Goal: Task Accomplishment & Management: Manage account settings

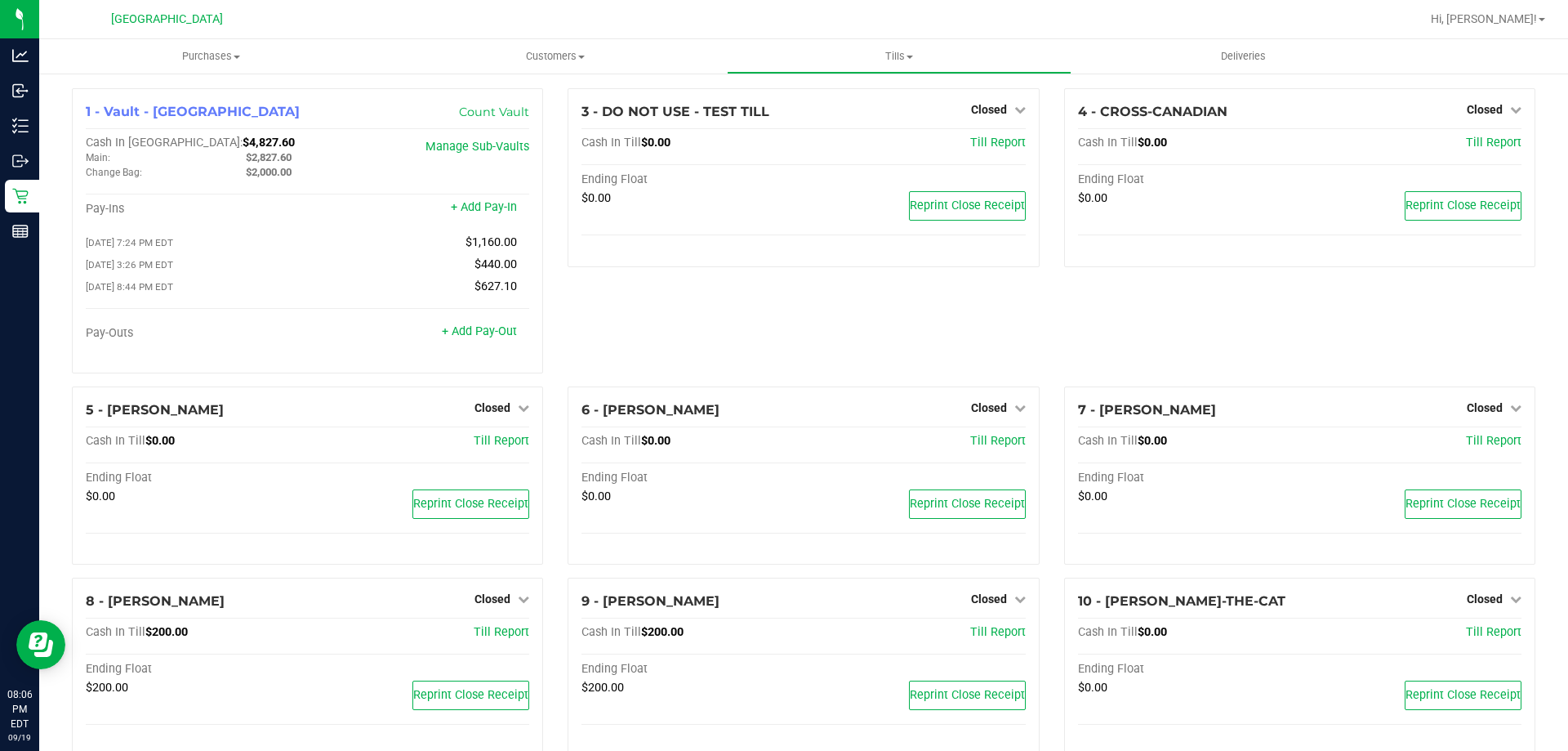
scroll to position [317, 0]
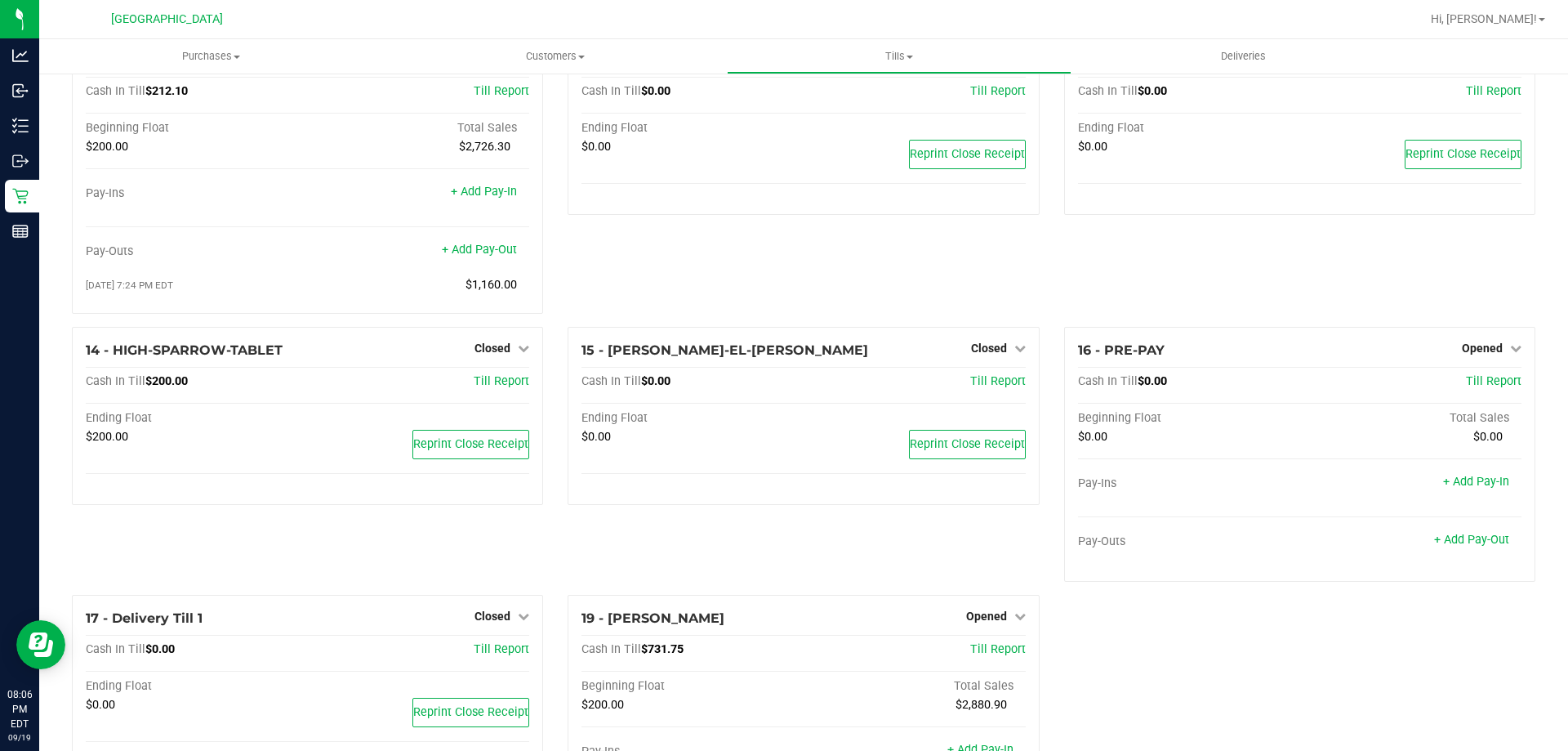
scroll to position [889, 0]
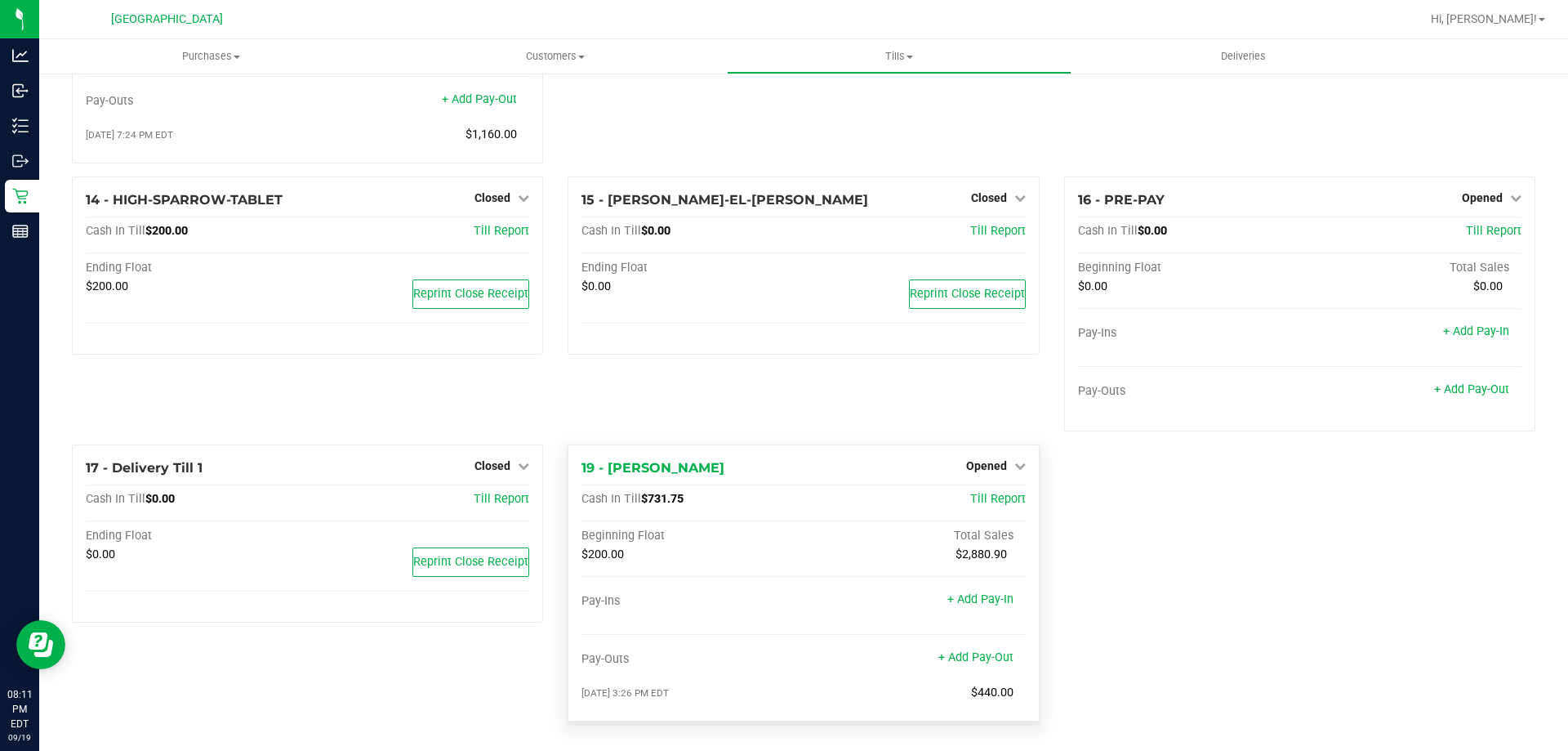
click at [1000, 458] on div "Opened" at bounding box center [996, 466] width 60 height 20
click at [1014, 467] on icon at bounding box center [1020, 466] width 11 height 11
click at [978, 502] on link "Close Till" at bounding box center [988, 499] width 44 height 13
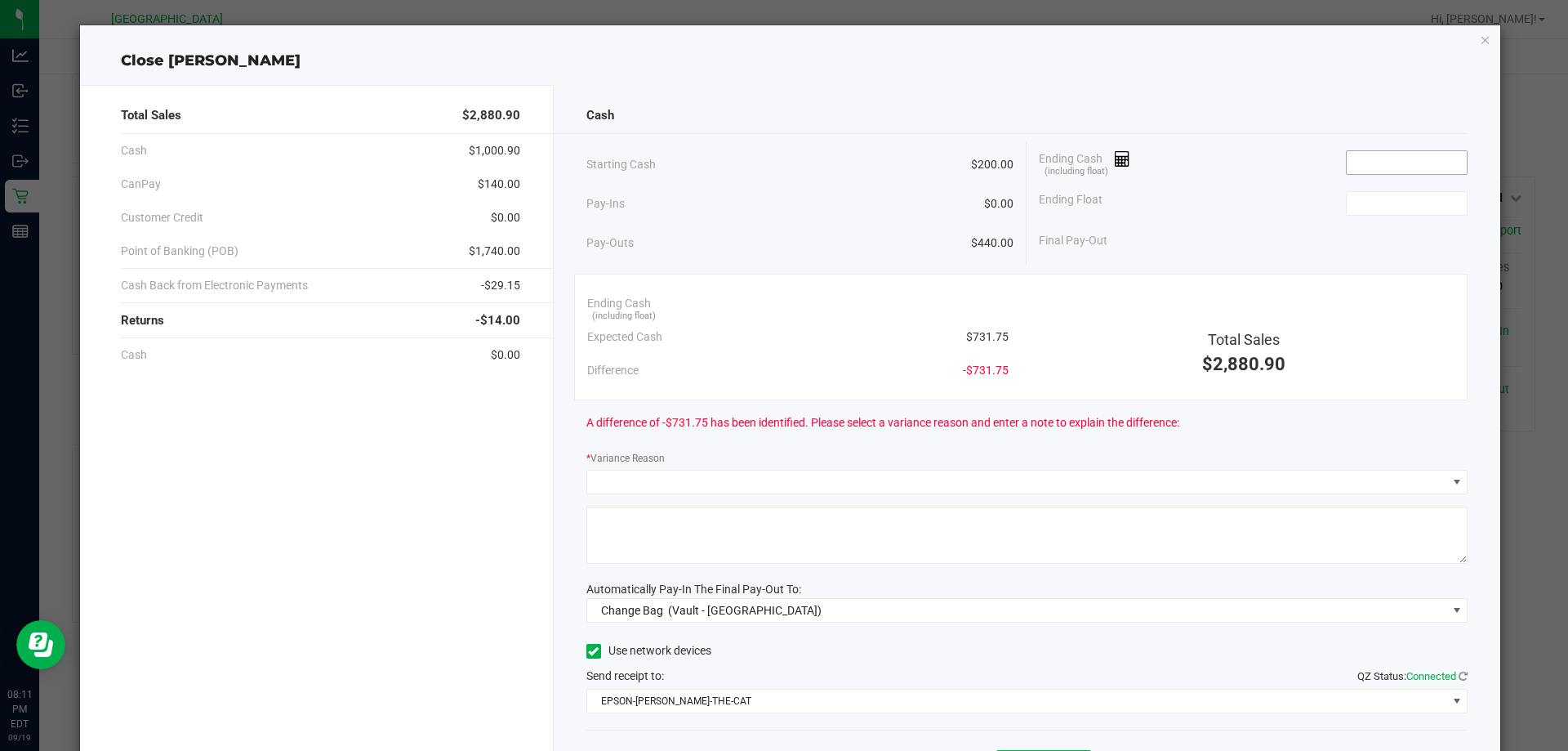
click at [1373, 166] on input at bounding box center [1406, 163] width 120 height 23
click at [1374, 164] on input at bounding box center [1406, 163] width 120 height 23
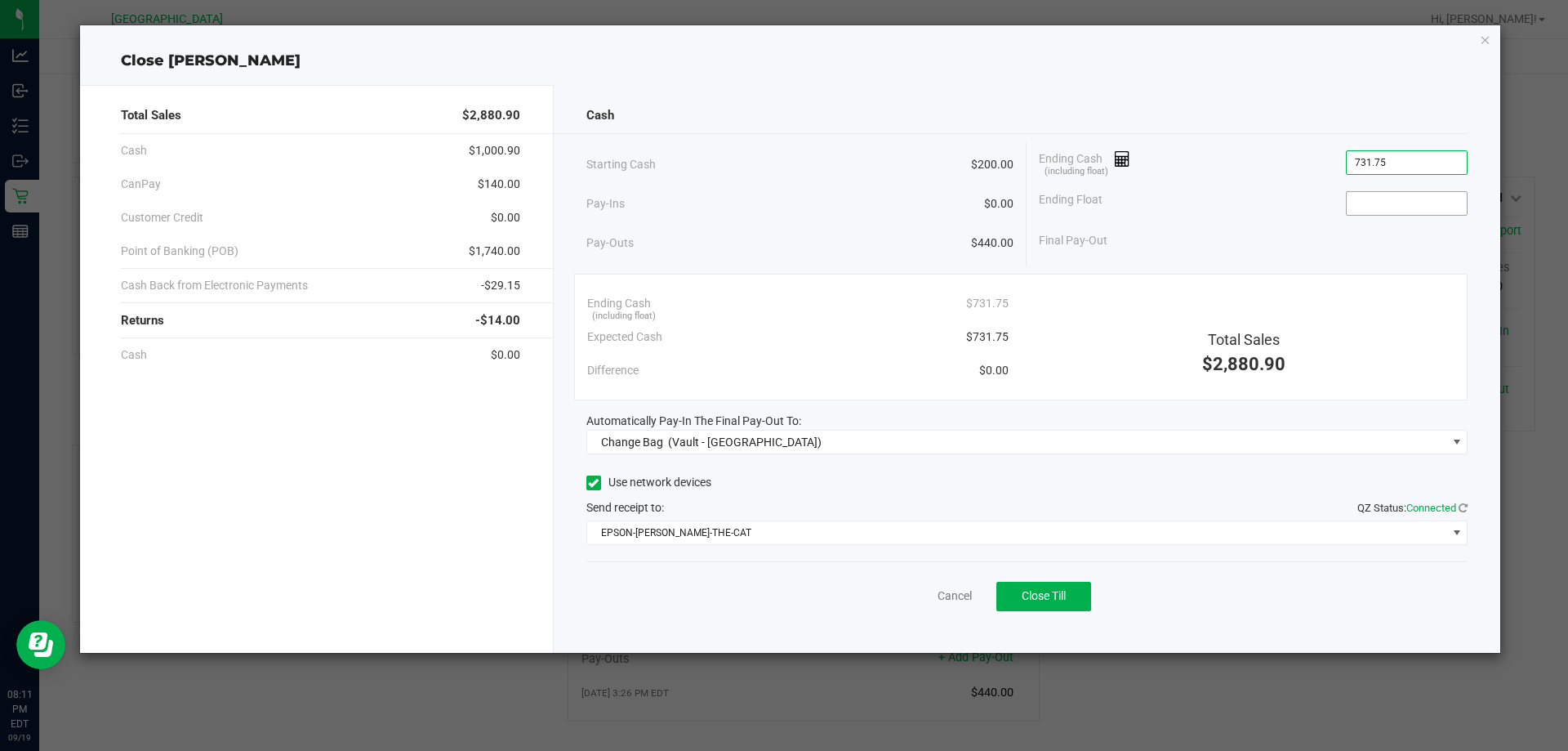
type input "$731.75"
click at [1367, 194] on input at bounding box center [1406, 203] width 120 height 23
type input "$200.00"
click at [1285, 234] on div "Final Pay-Out $531.75" at bounding box center [1253, 240] width 429 height 34
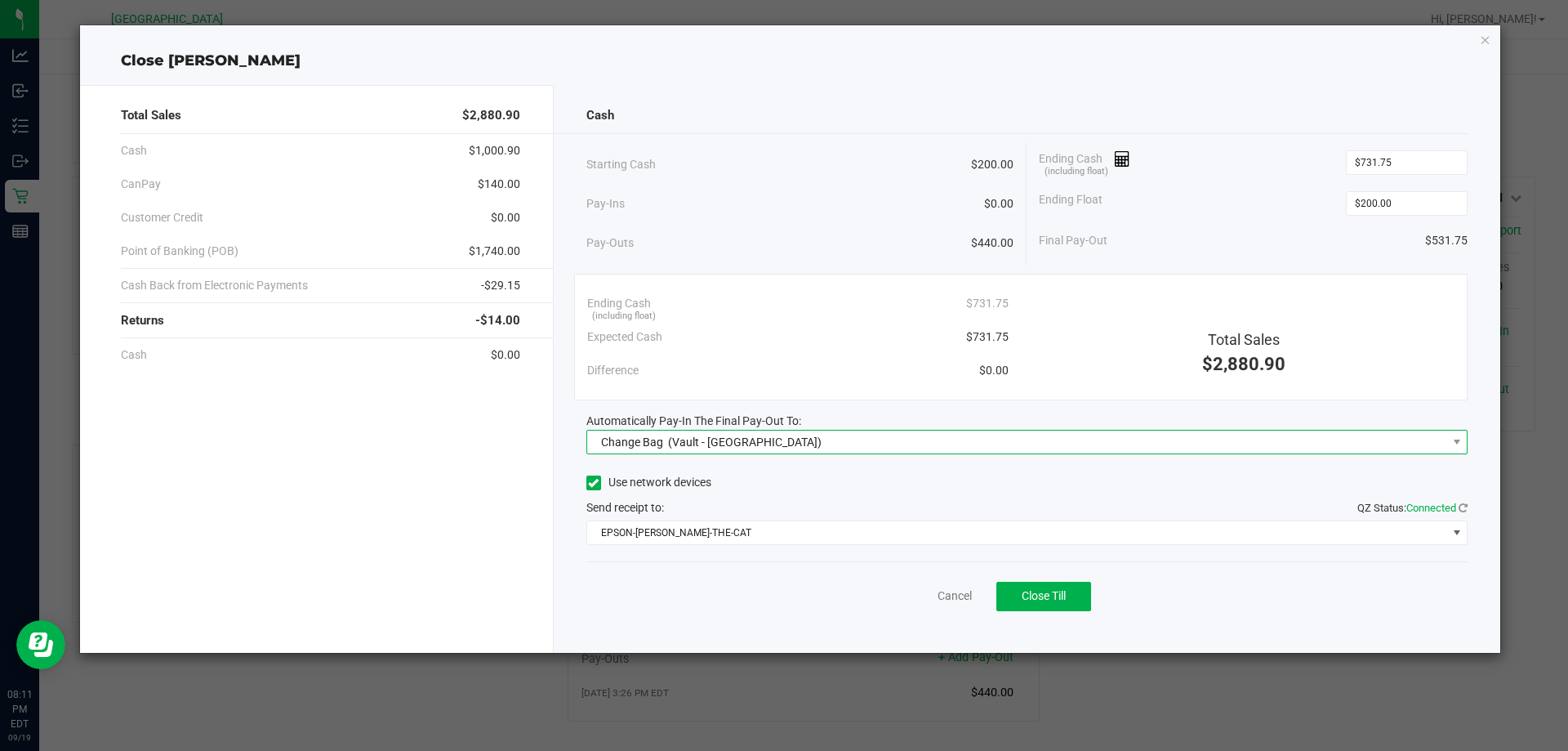
click at [920, 440] on span "Change Bag (Vault - Orange Park WC)" at bounding box center [1017, 442] width 860 height 23
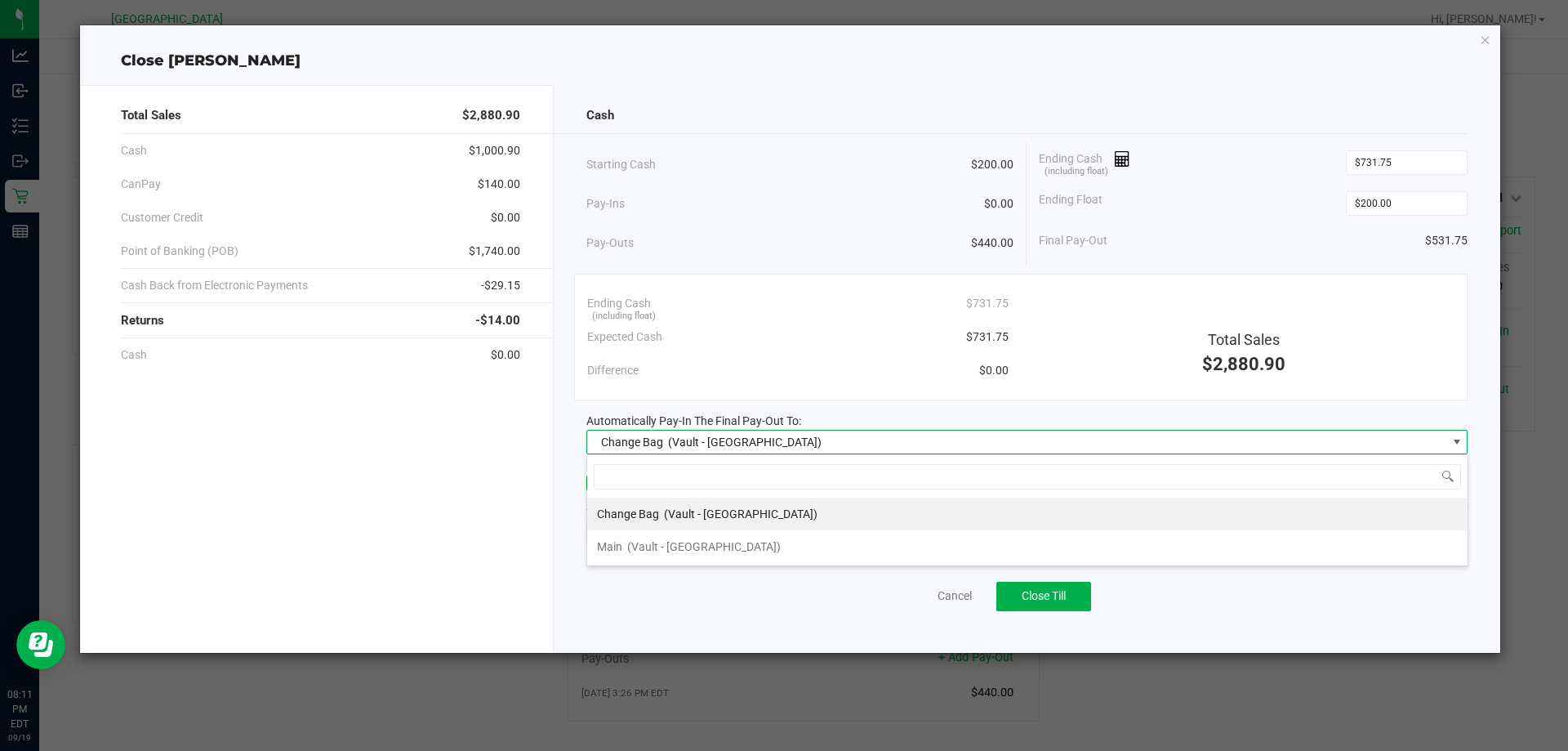
scroll to position [25, 881]
click at [712, 551] on span "(Vault - Orange Park WC)" at bounding box center [704, 547] width 154 height 13
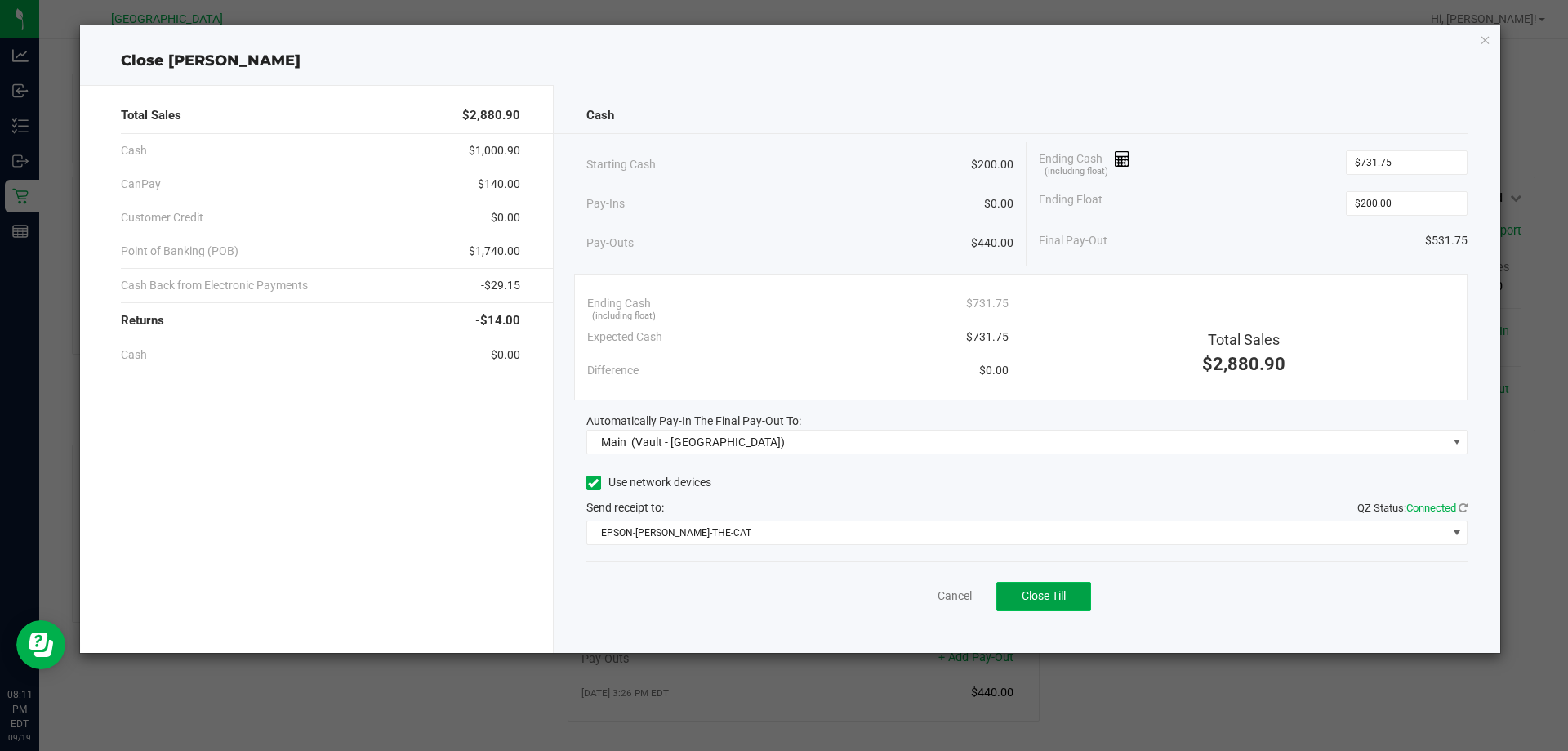
click at [1019, 592] on button "Close Till" at bounding box center [1044, 597] width 95 height 29
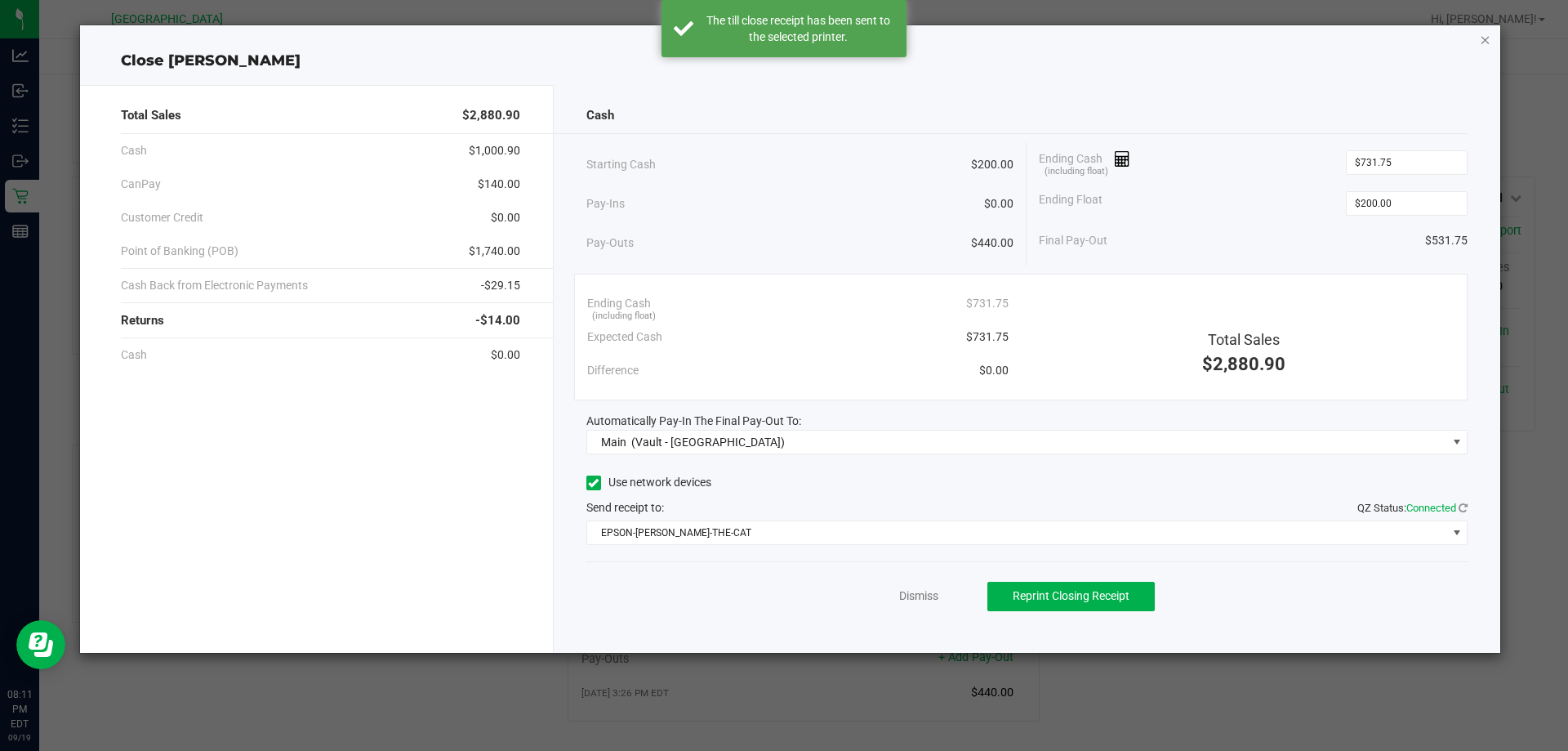
click at [1487, 40] on icon "button" at bounding box center [1486, 39] width 11 height 20
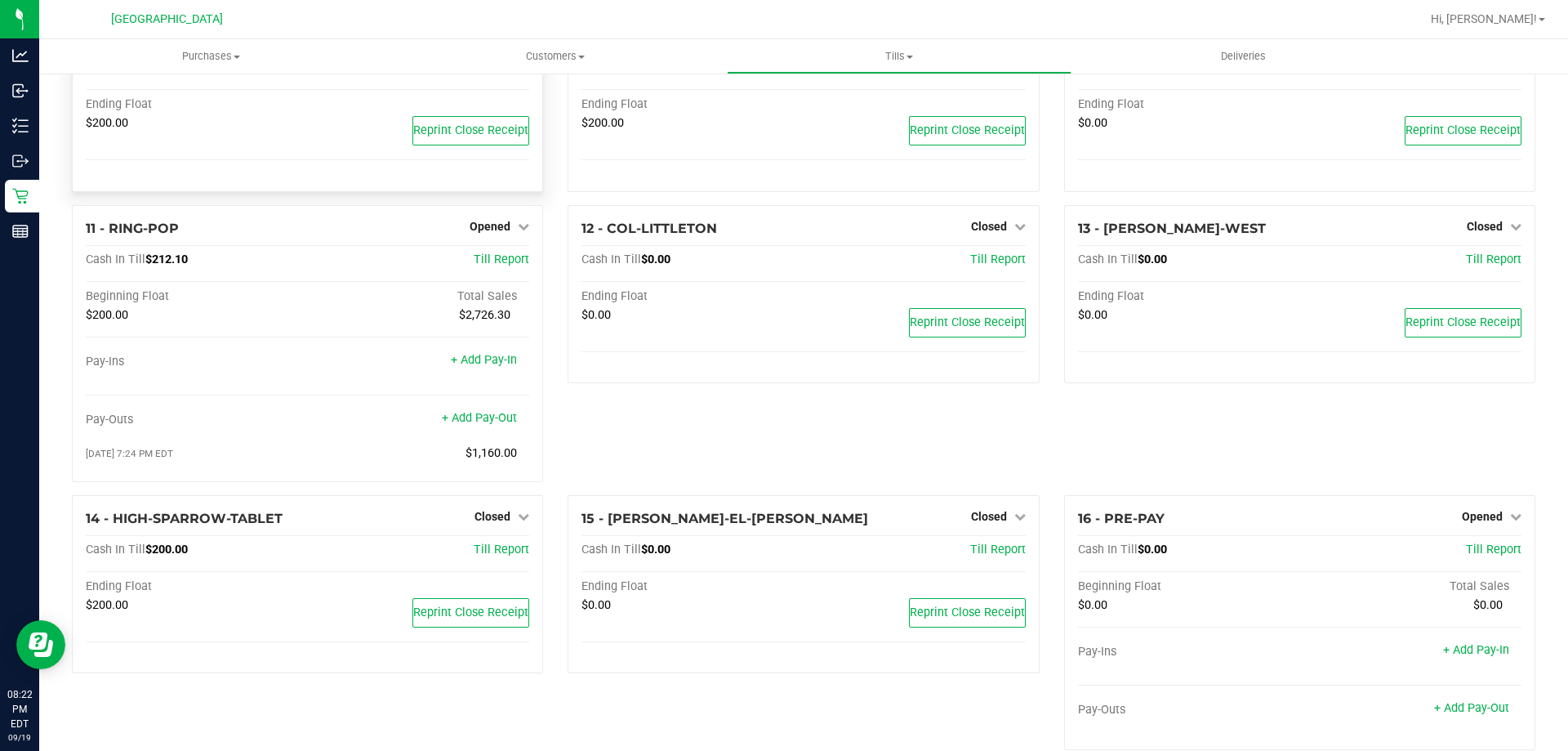
scroll to position [544, 0]
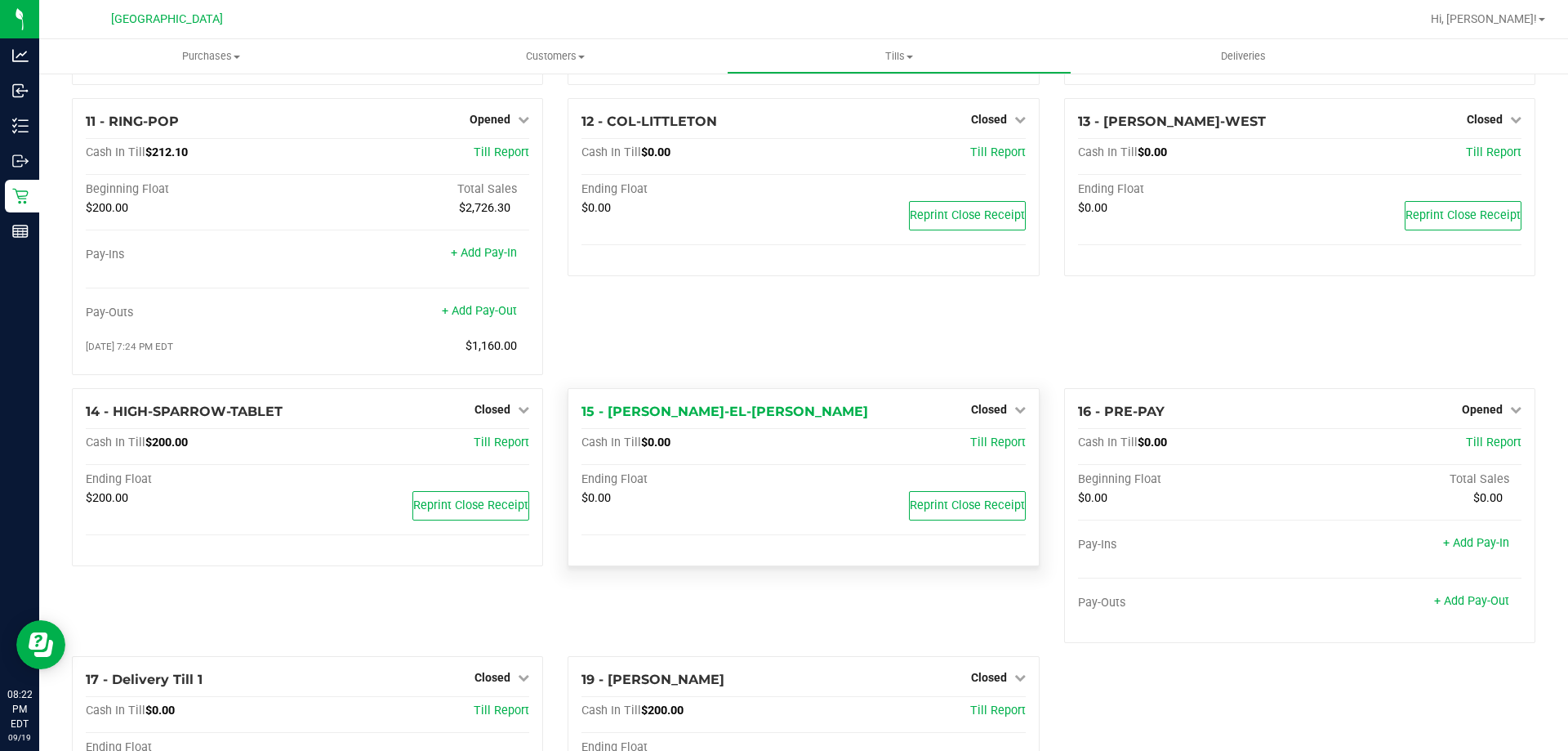
scroll to position [789, 0]
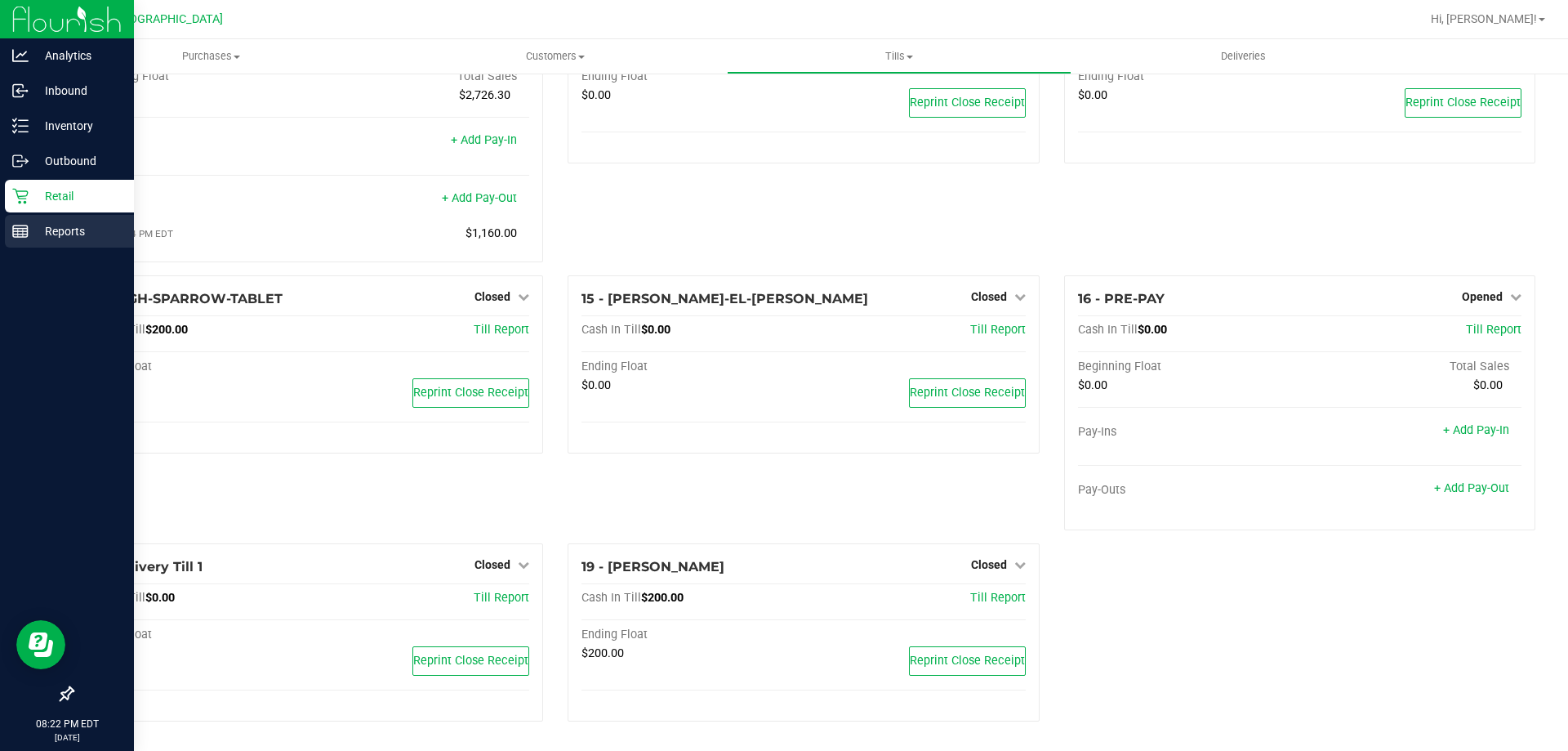
click at [11, 234] on div "Reports" at bounding box center [69, 231] width 129 height 33
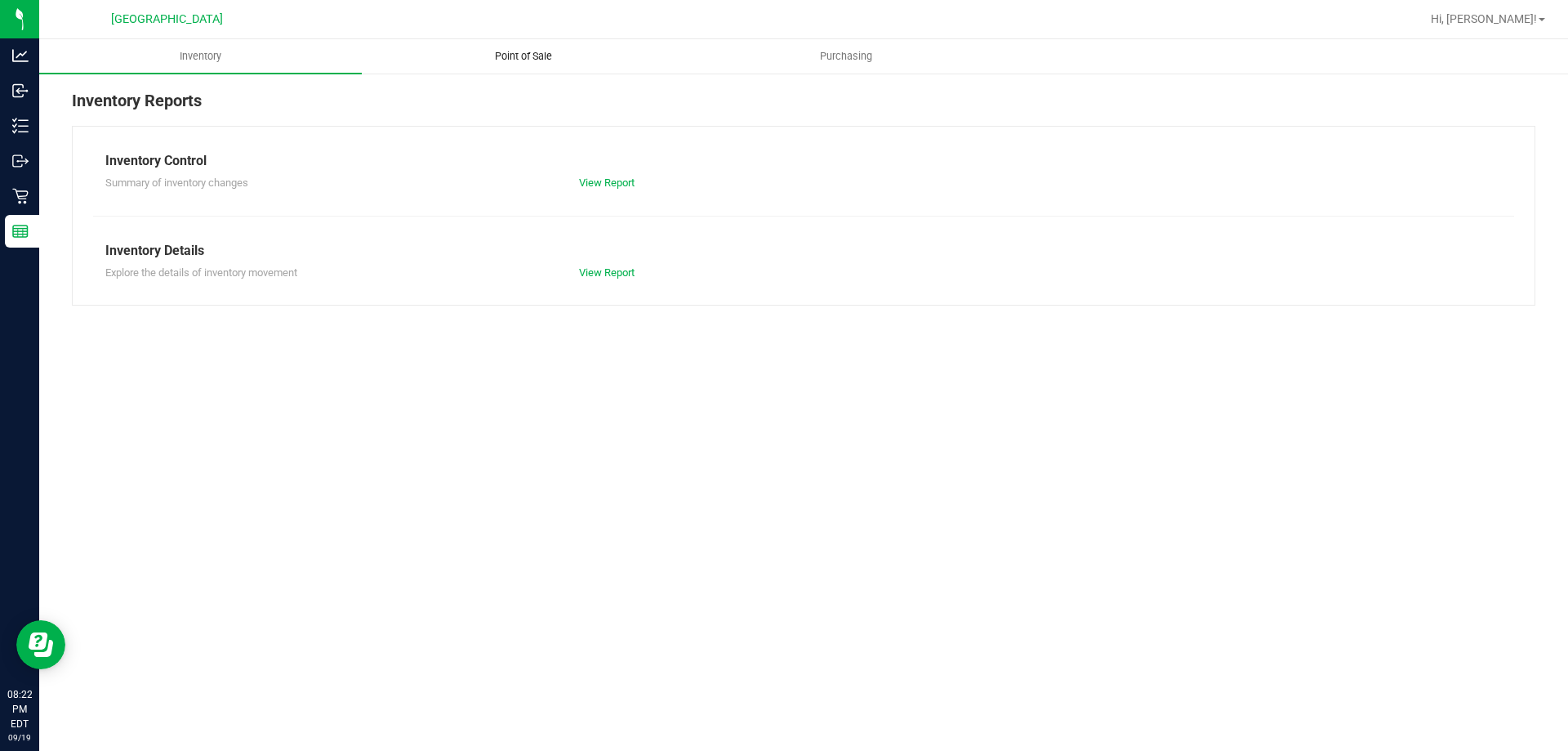
click at [508, 55] on span "Point of Sale" at bounding box center [523, 56] width 101 height 15
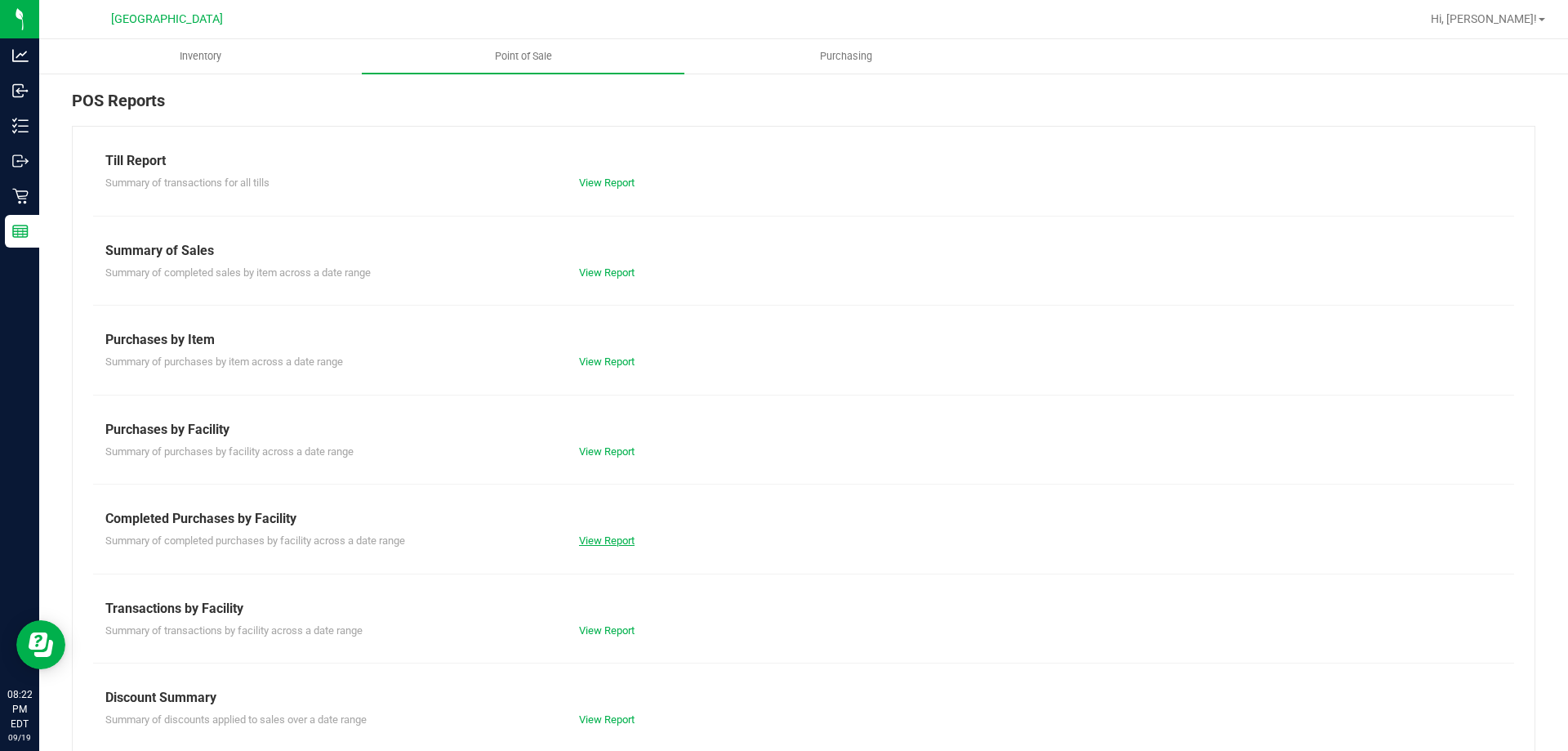
click at [586, 538] on link "View Report" at bounding box center [607, 540] width 56 height 12
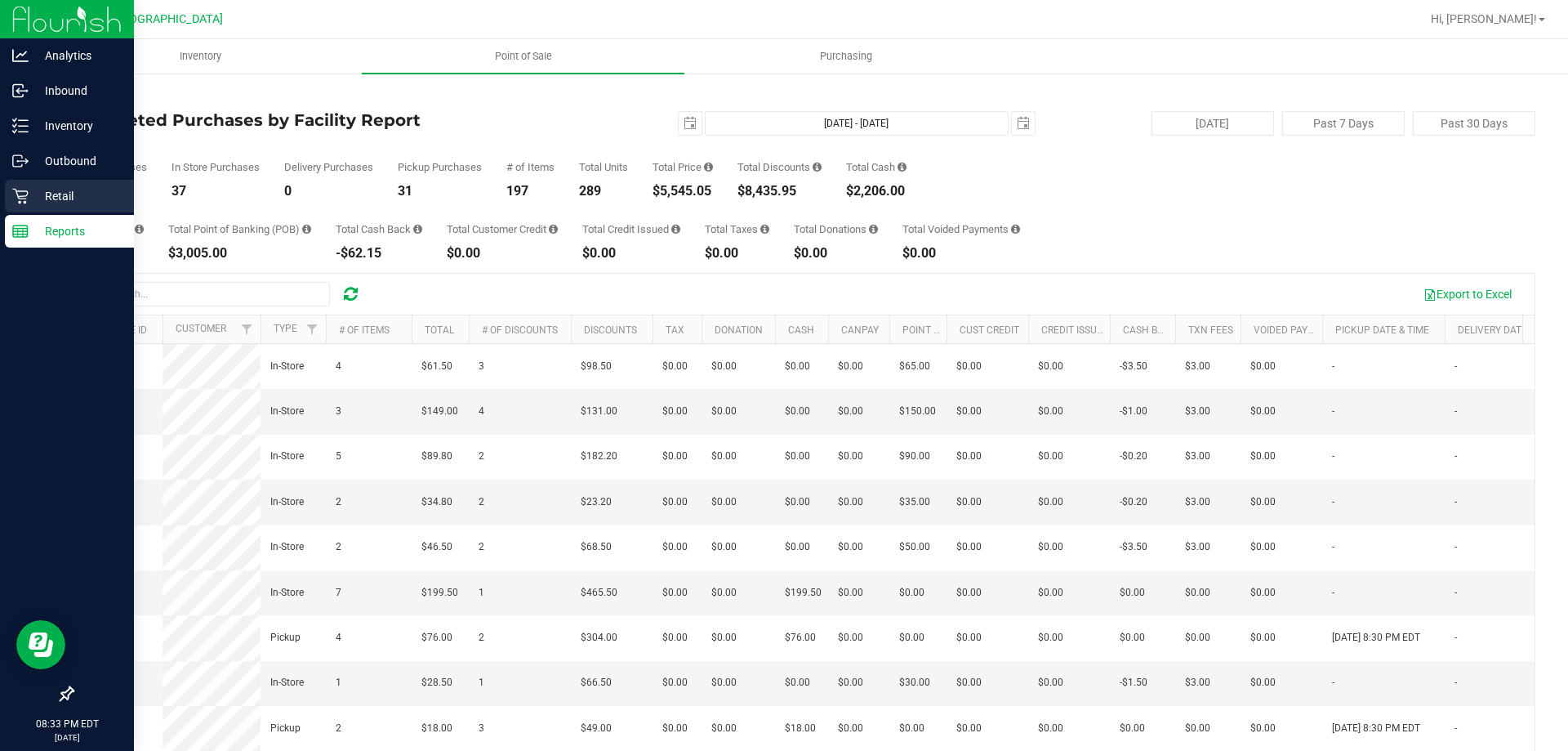
click at [51, 200] on p "Retail" at bounding box center [78, 196] width 98 height 20
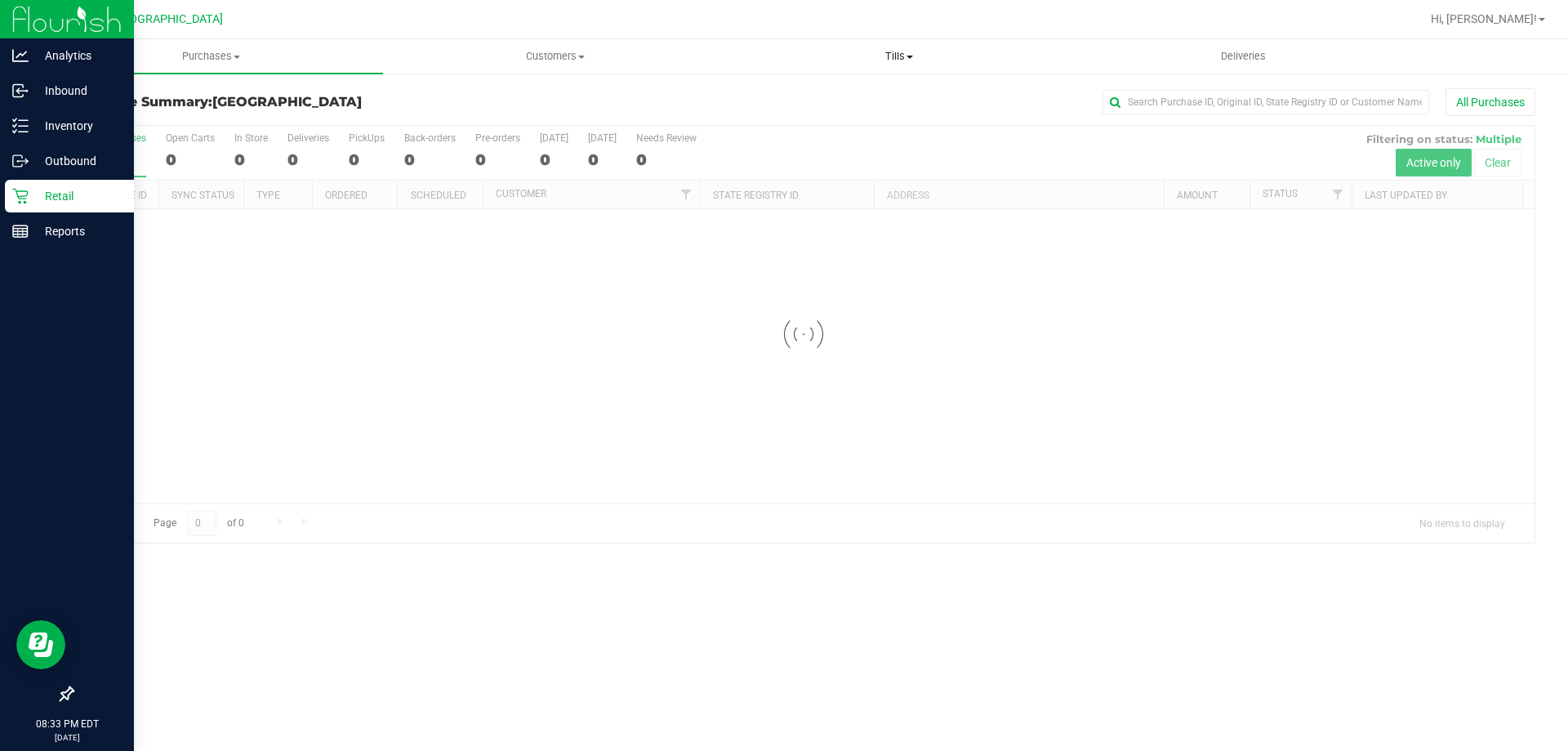
click at [909, 54] on span "Tills" at bounding box center [898, 56] width 342 height 15
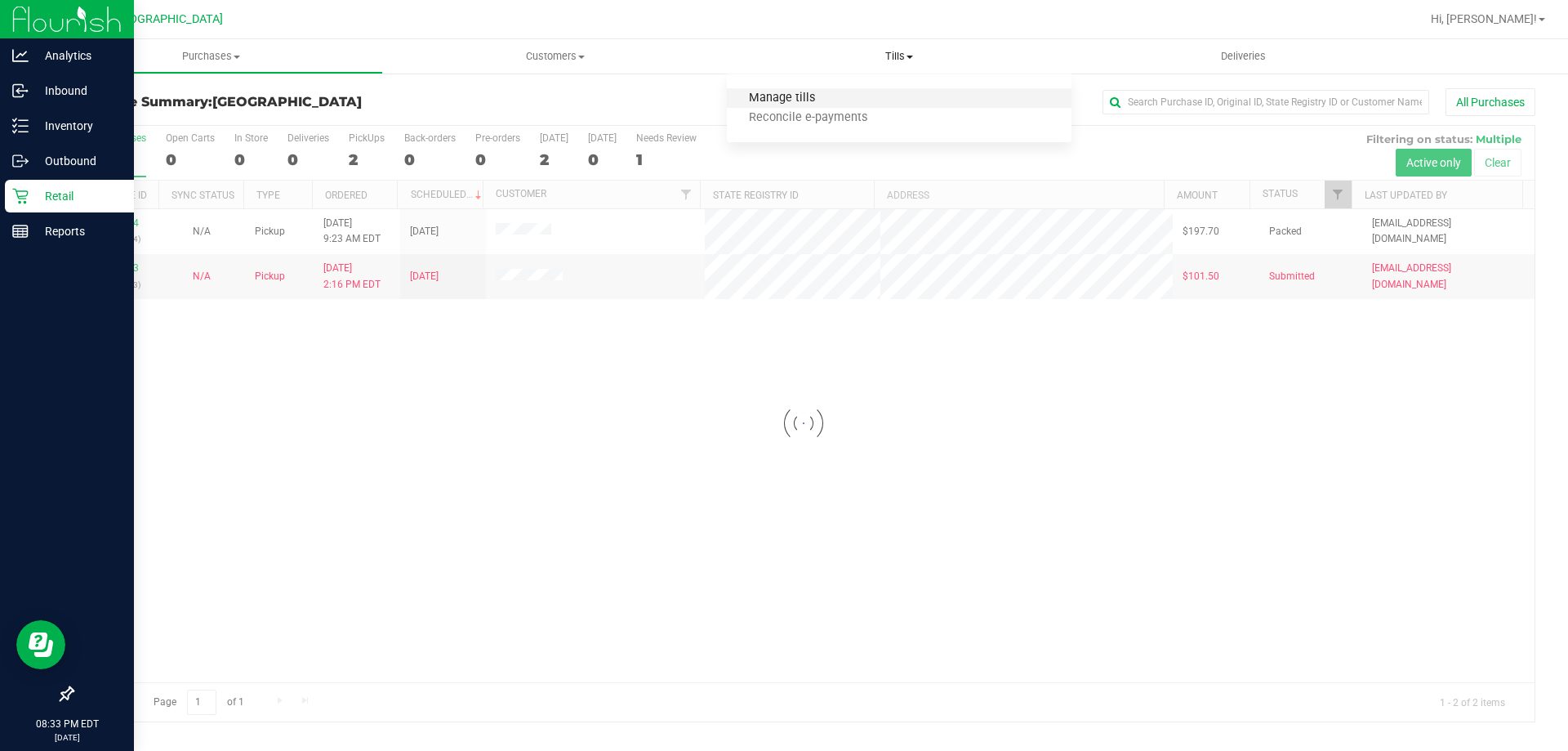
click at [791, 100] on span "Manage tills" at bounding box center [782, 98] width 110 height 14
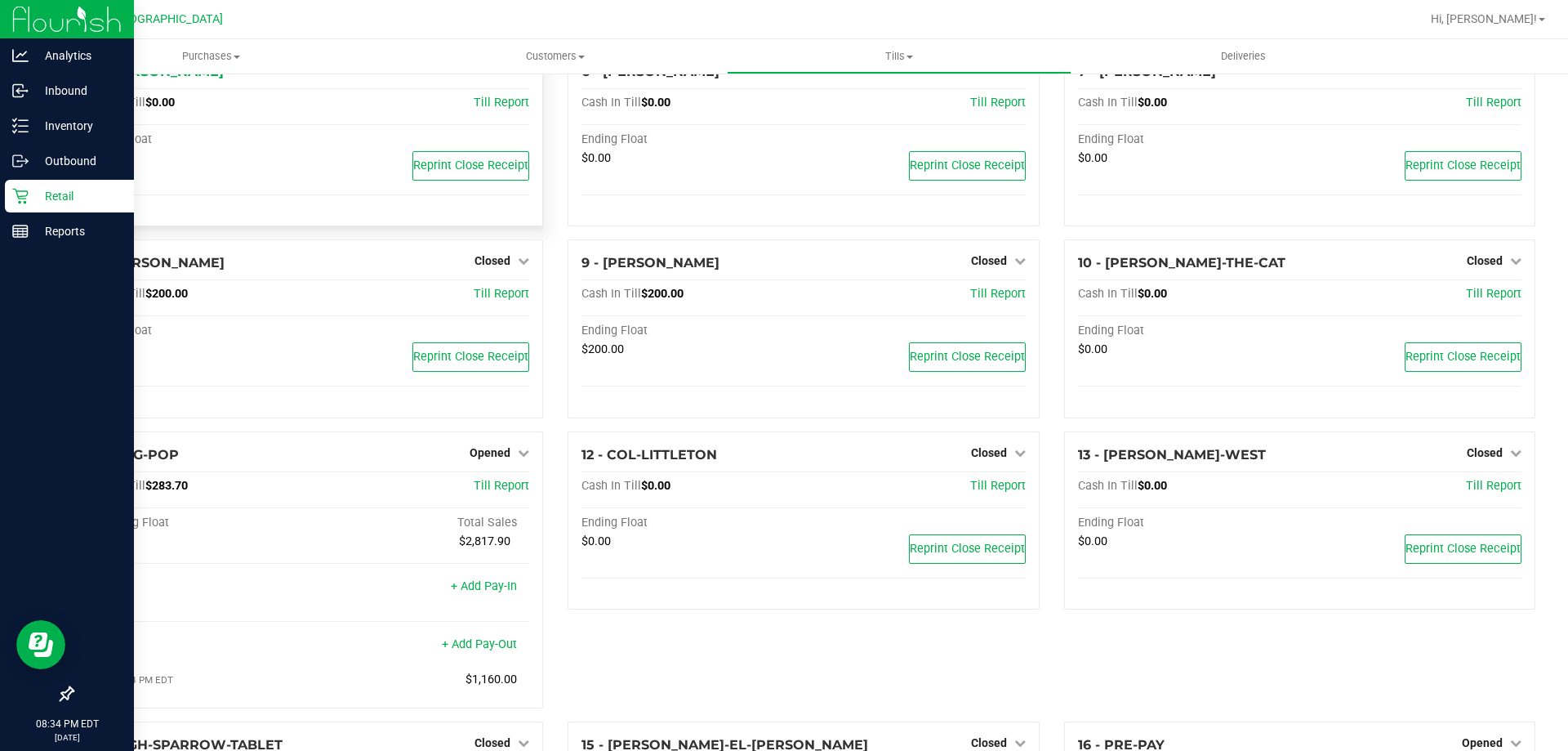
scroll to position [490, 0]
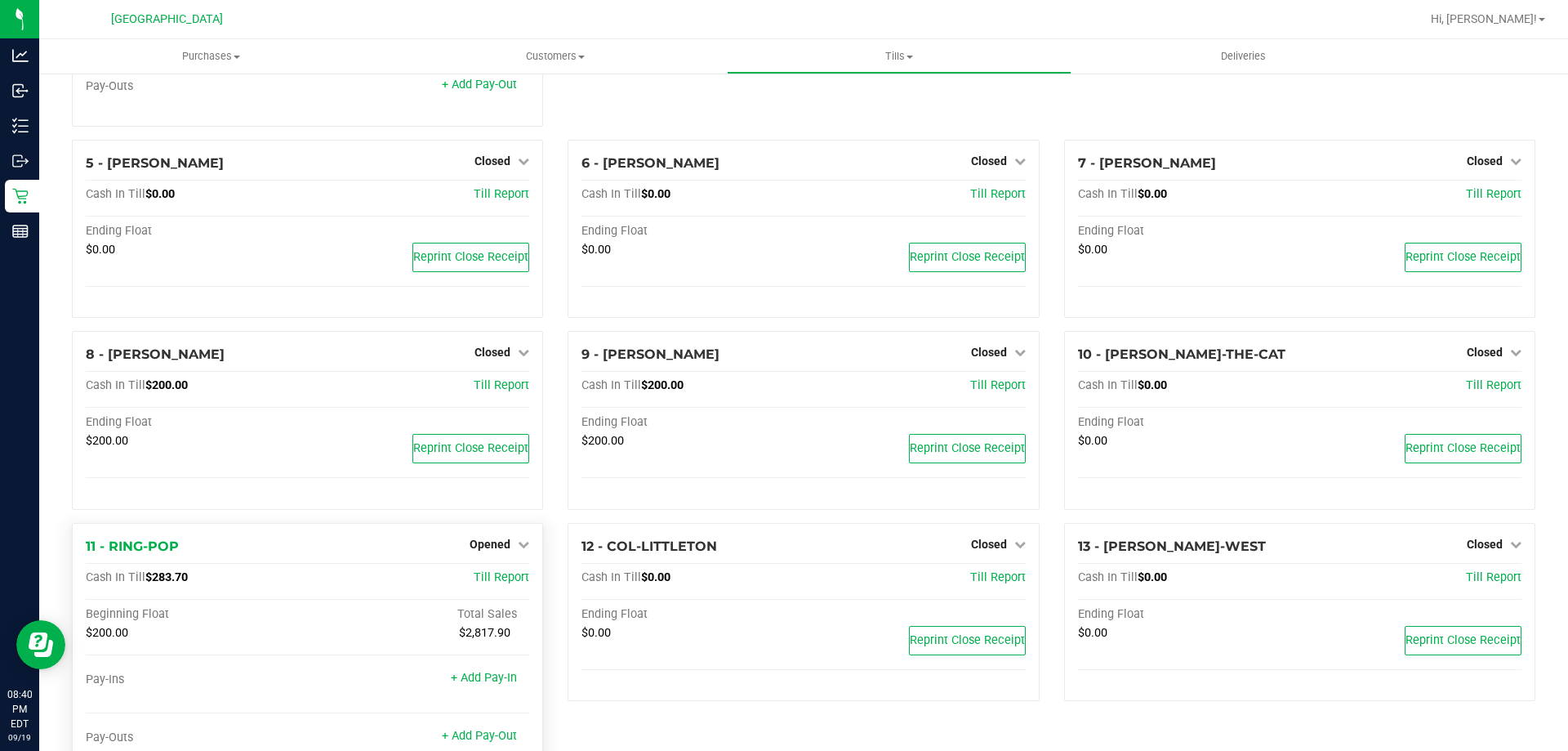
scroll to position [327, 0]
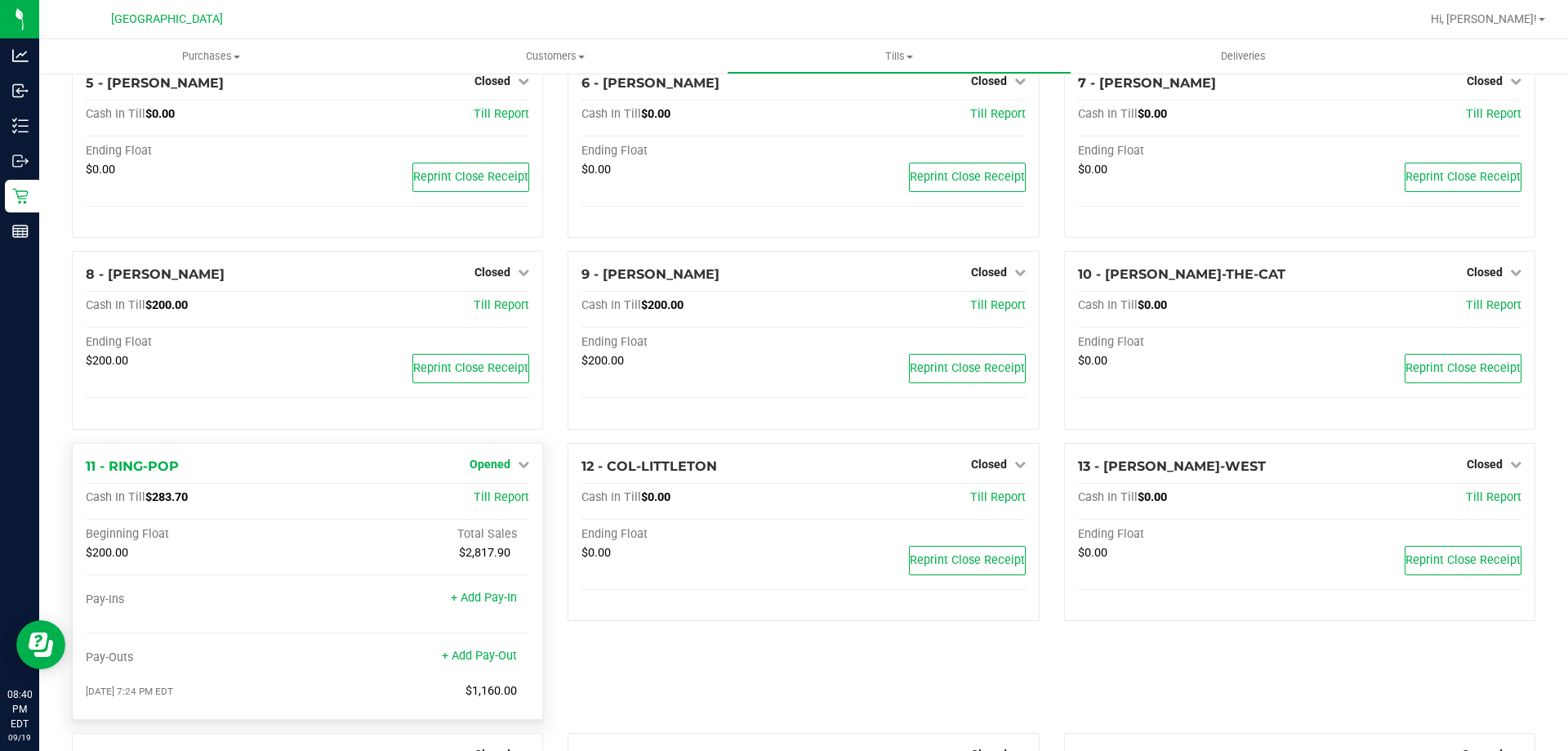
click at [519, 464] on icon at bounding box center [523, 464] width 11 height 11
click at [495, 499] on link "Close Till" at bounding box center [492, 498] width 44 height 13
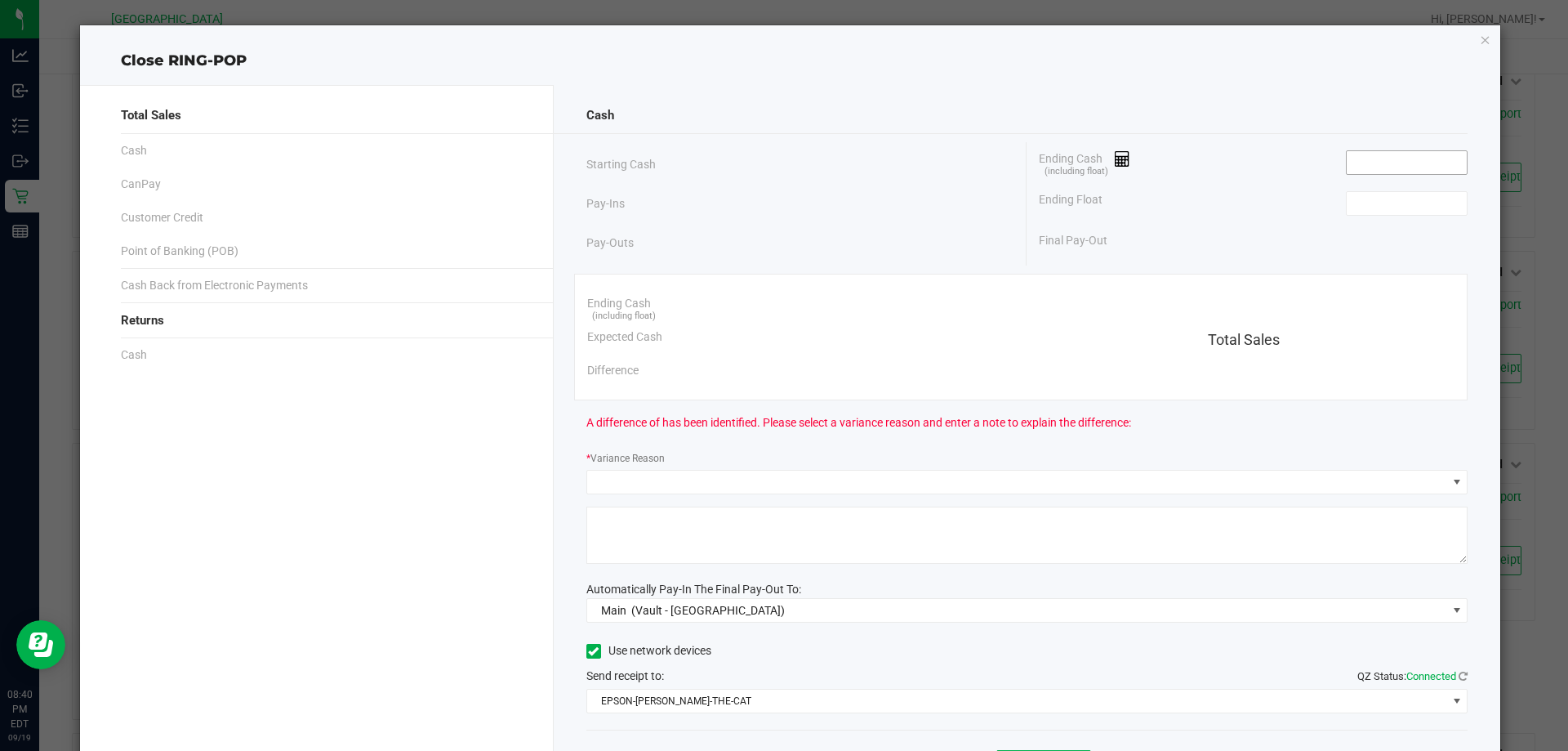
click at [1405, 166] on input at bounding box center [1406, 163] width 120 height 23
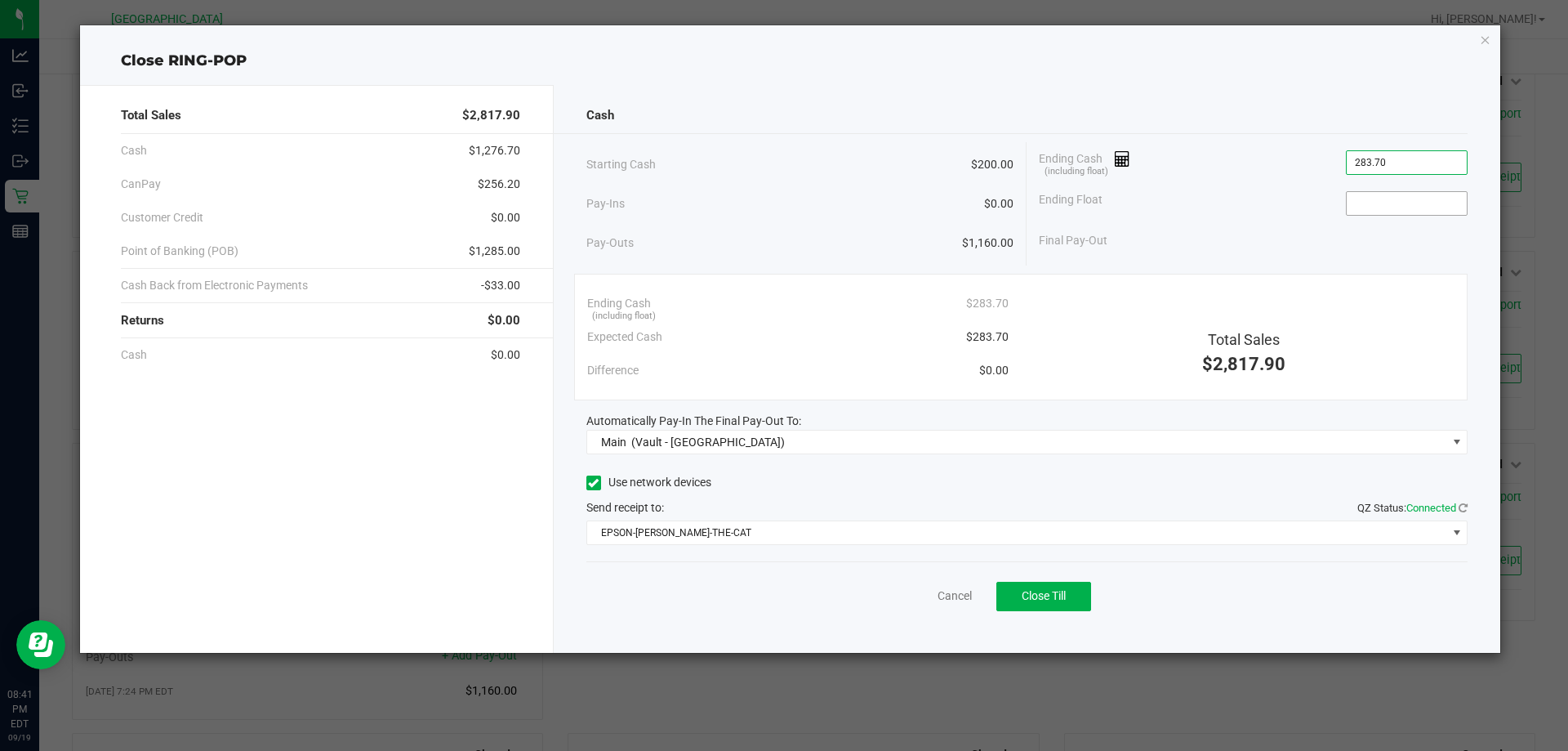
type input "$283.70"
click at [1401, 194] on input at bounding box center [1406, 203] width 120 height 23
type input "$200.00"
click at [813, 472] on div "Use network devices" at bounding box center [1027, 483] width 882 height 25
click at [1059, 605] on button "Close Till" at bounding box center [1044, 597] width 95 height 29
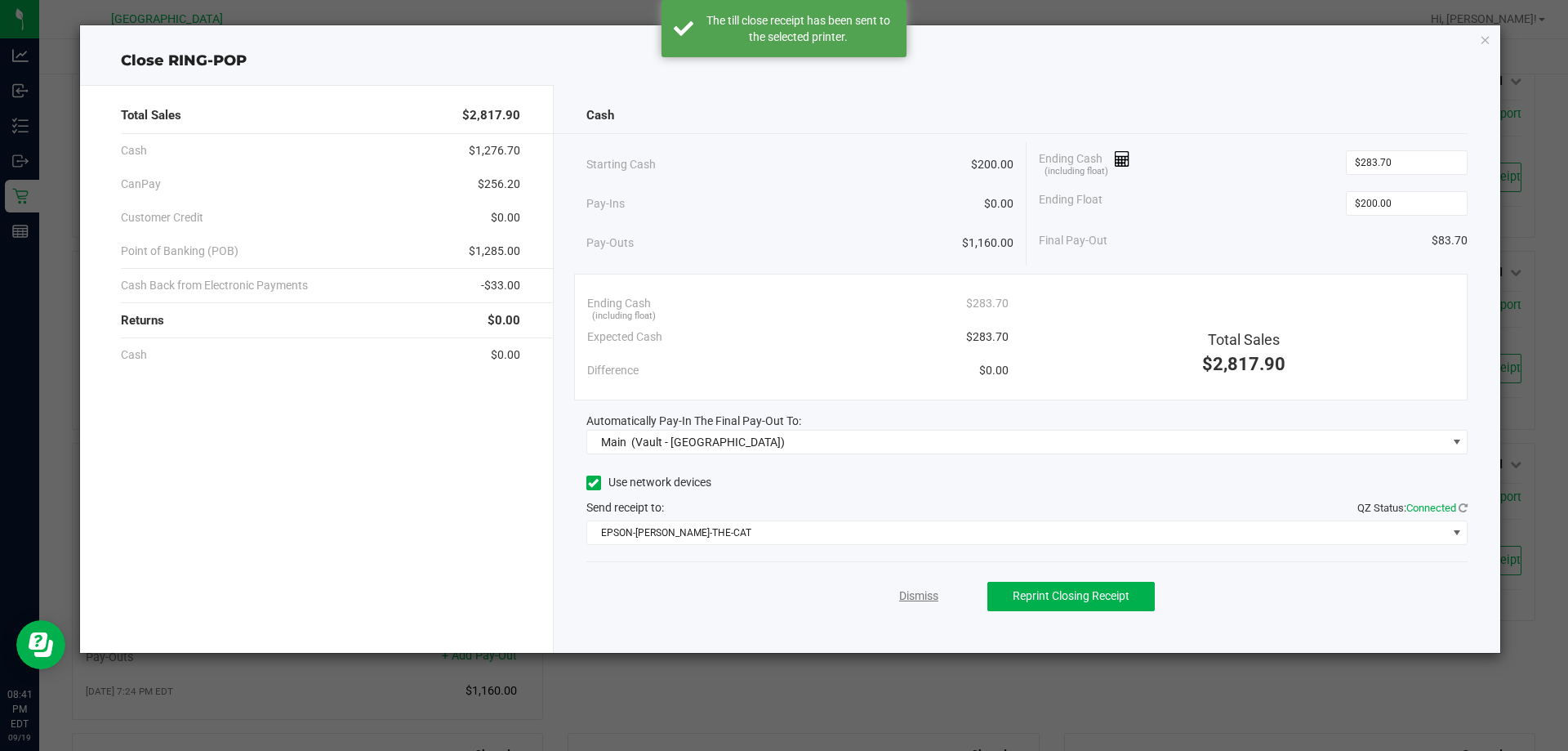
click at [933, 599] on link "Dismiss" at bounding box center [919, 596] width 39 height 17
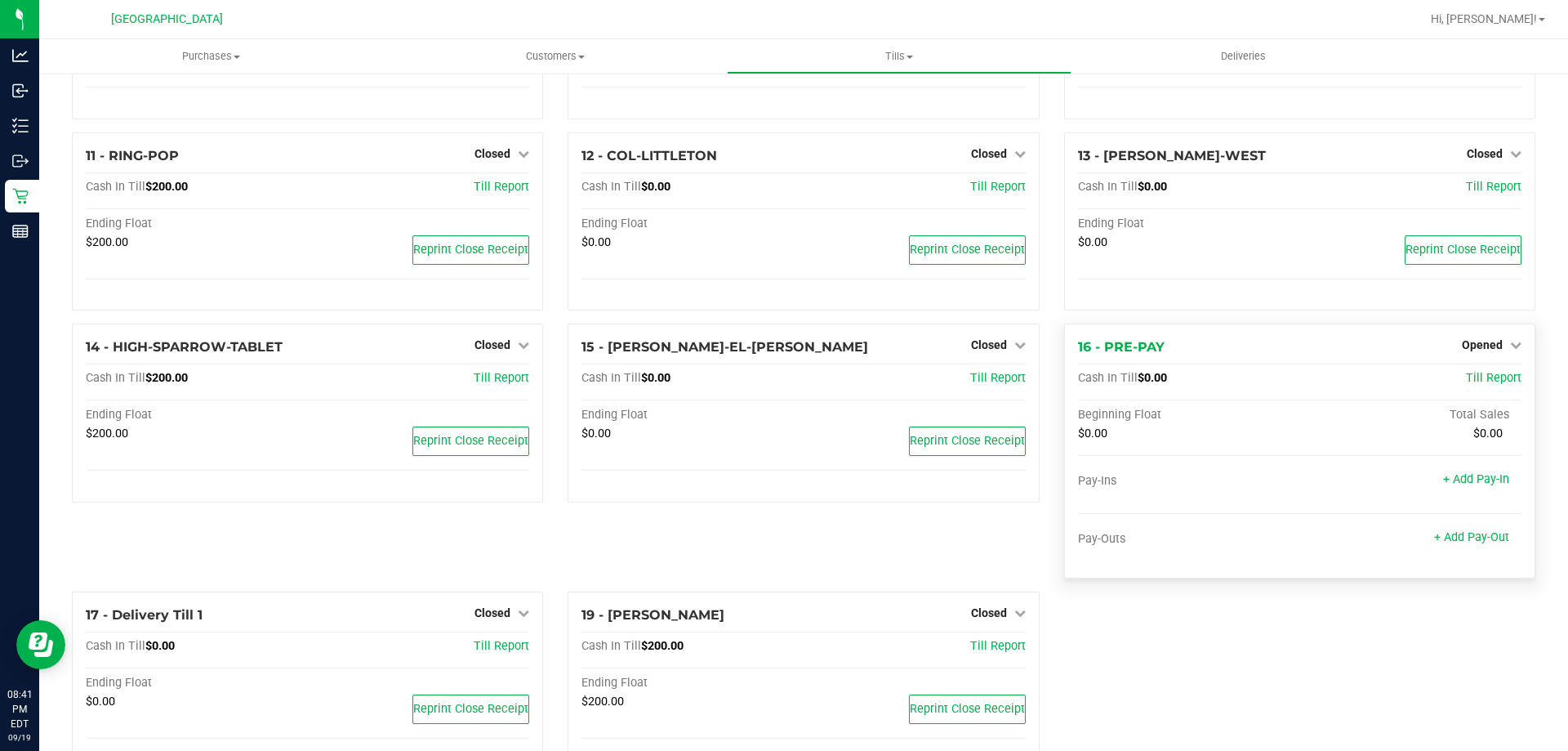
scroll to position [609, 0]
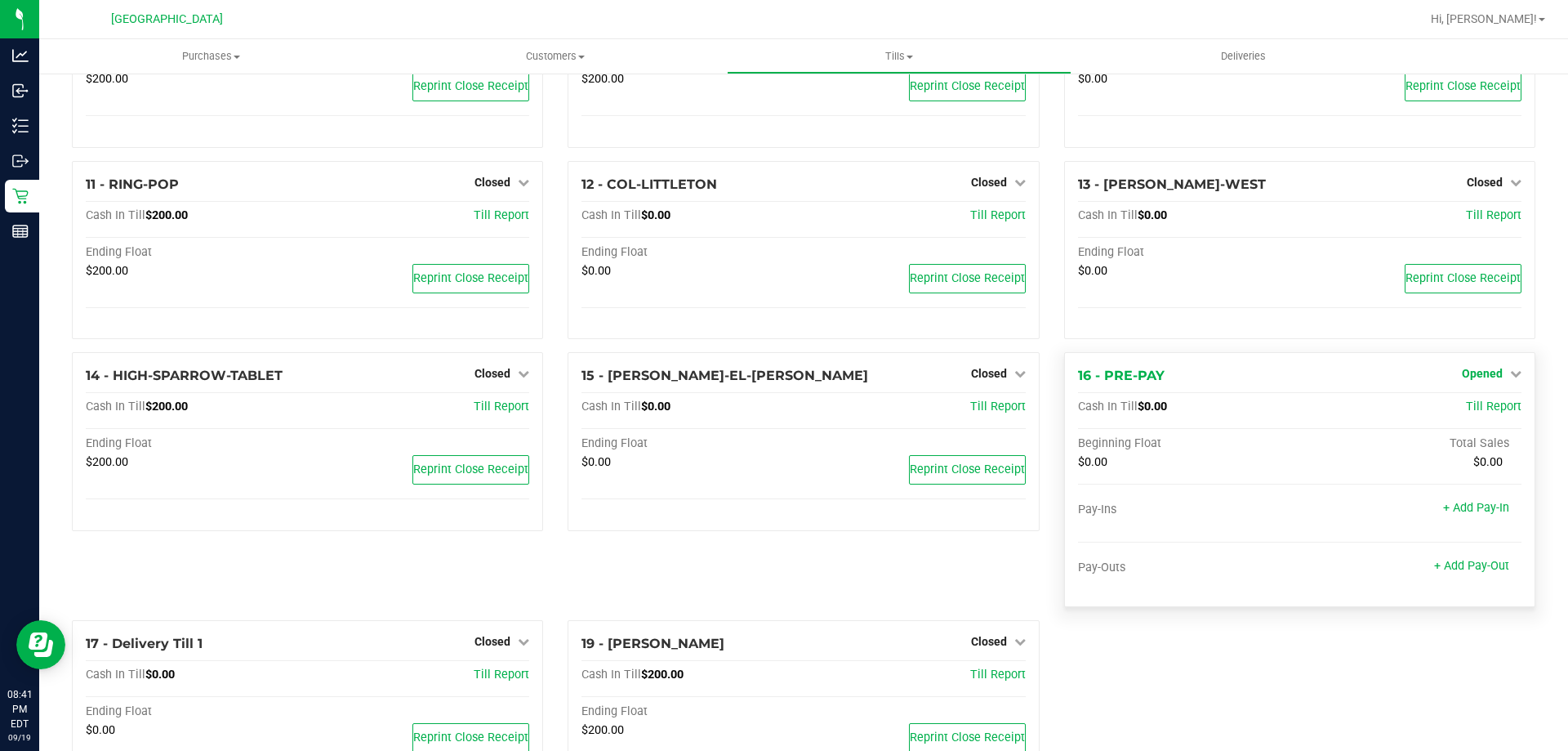
click at [1492, 380] on link "Opened" at bounding box center [1491, 373] width 60 height 13
click at [1446, 409] on div "Close Till" at bounding box center [1484, 408] width 121 height 20
click at [1462, 409] on link "Close Till" at bounding box center [1484, 408] width 44 height 13
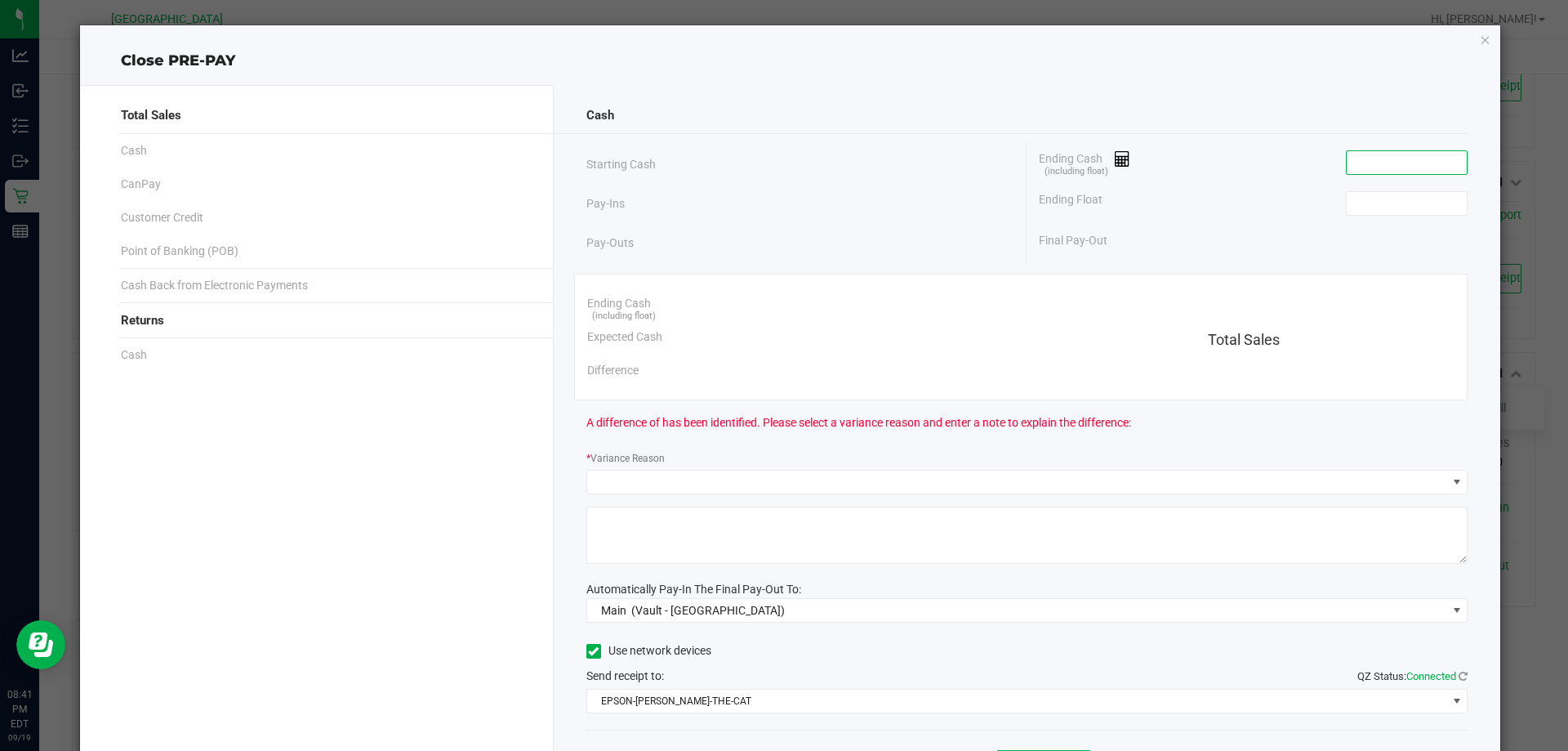
click at [1401, 165] on input at bounding box center [1406, 163] width 120 height 23
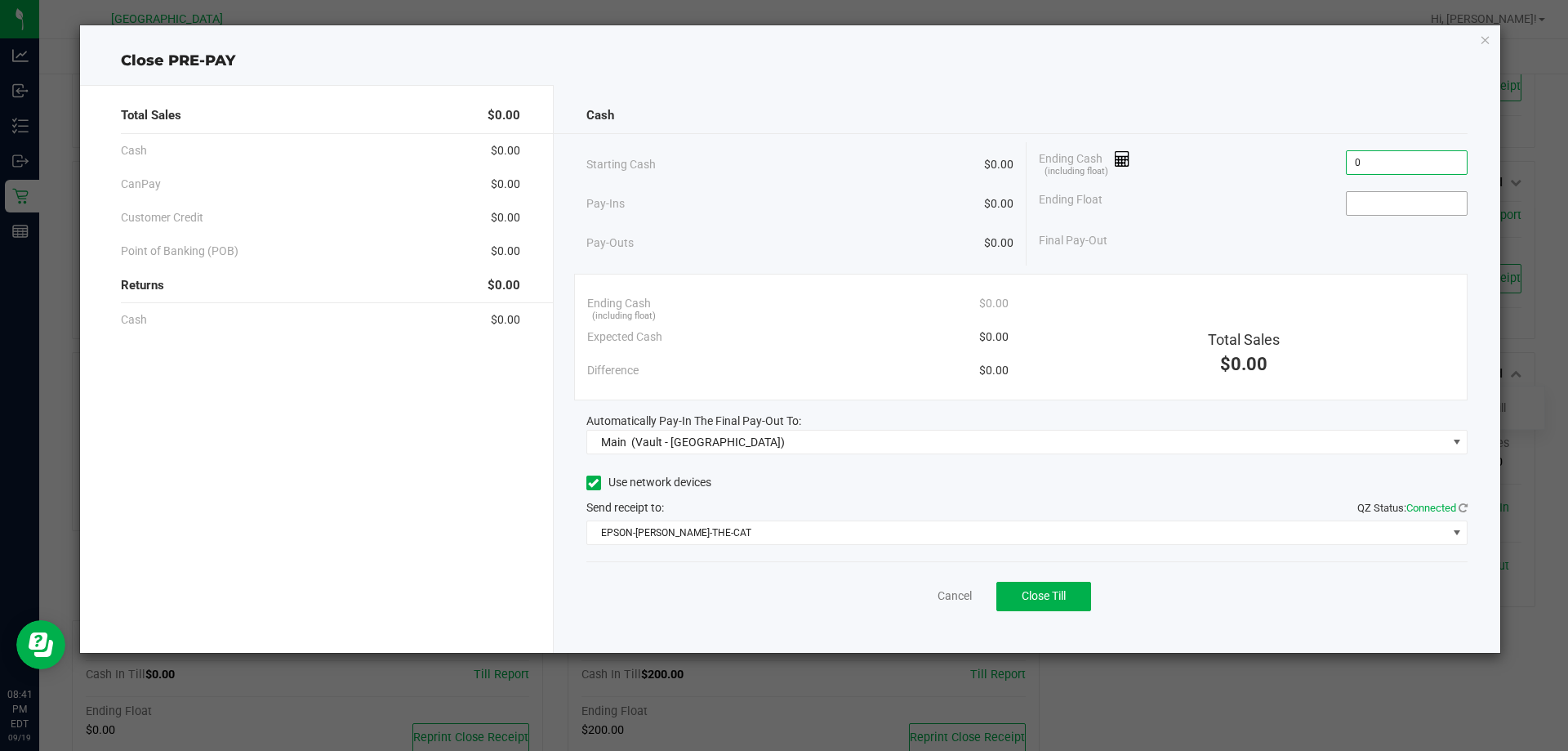
type input "$0.00"
click at [1404, 201] on input at bounding box center [1406, 203] width 120 height 23
type input "$0.00"
click at [1241, 231] on div "Final Pay-Out $0.00" at bounding box center [1253, 240] width 429 height 34
click at [1058, 597] on span "Close Till" at bounding box center [1044, 596] width 44 height 13
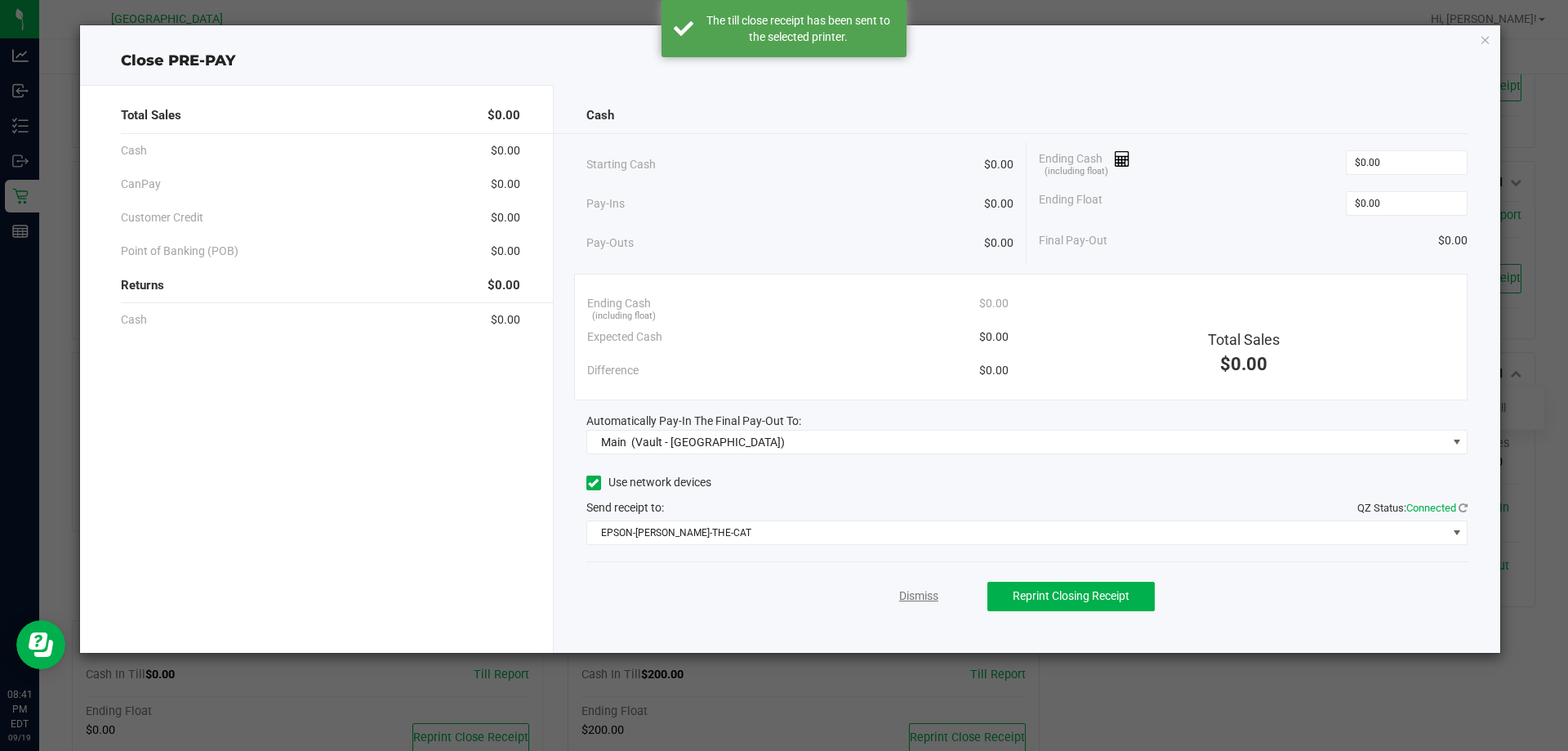
click at [915, 598] on link "Dismiss" at bounding box center [919, 596] width 39 height 17
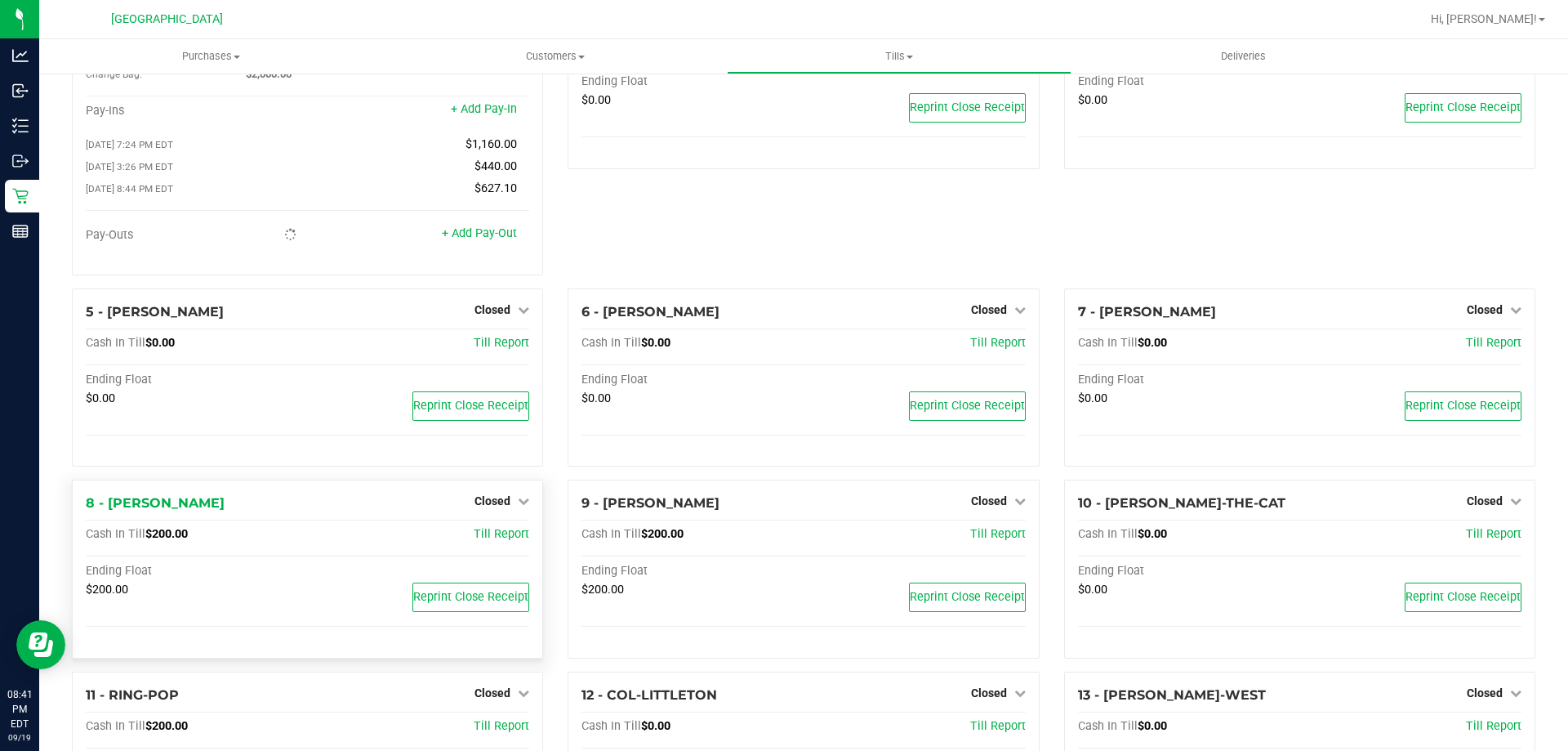
scroll to position [0, 0]
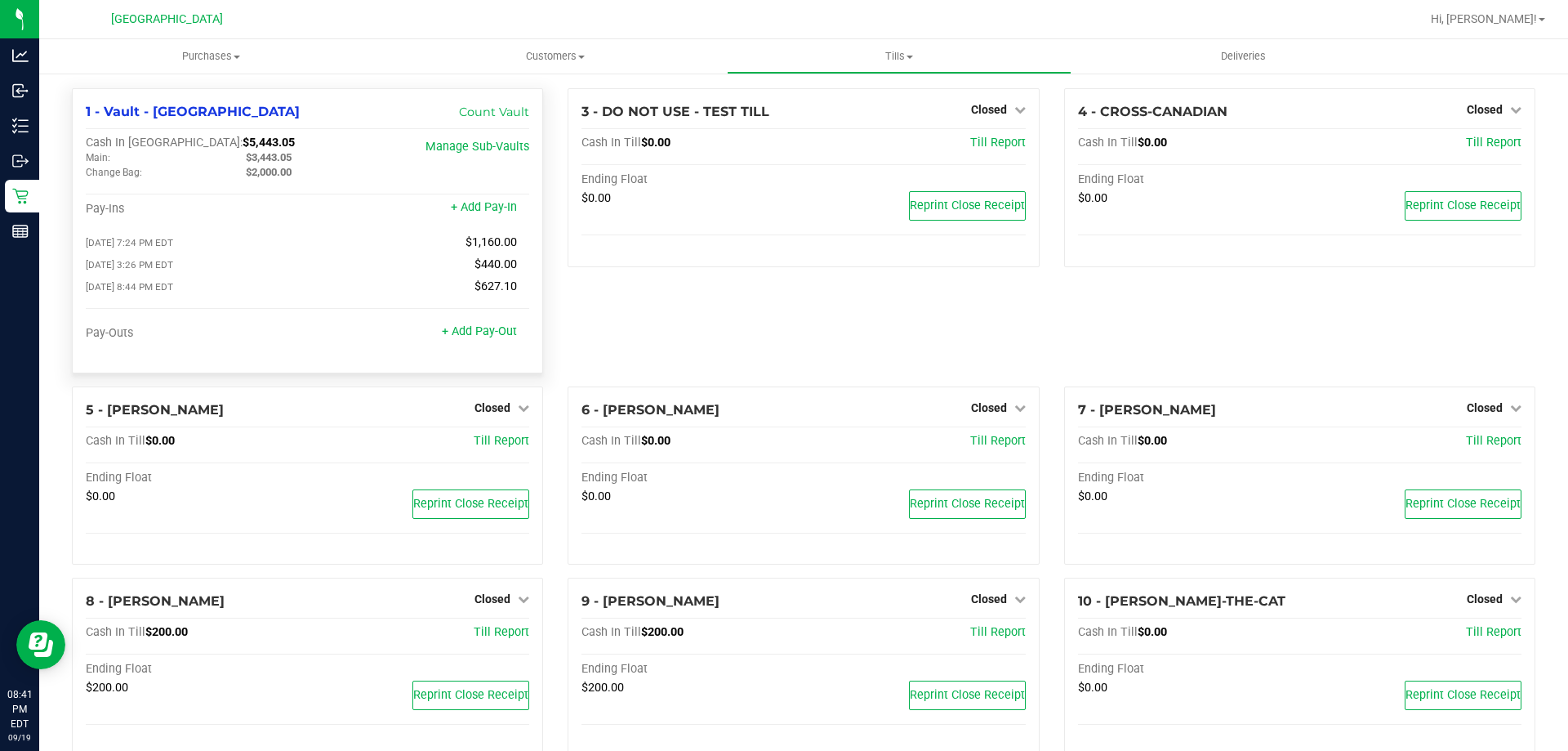
click at [243, 141] on span "$5,443.05" at bounding box center [269, 142] width 52 height 14
copy span "5,443.05"
click at [938, 288] on div "3 - DO NOT USE - TEST TILL Closed Open Till Cash In Till $0.00 Till Report Endi…" at bounding box center [803, 237] width 496 height 298
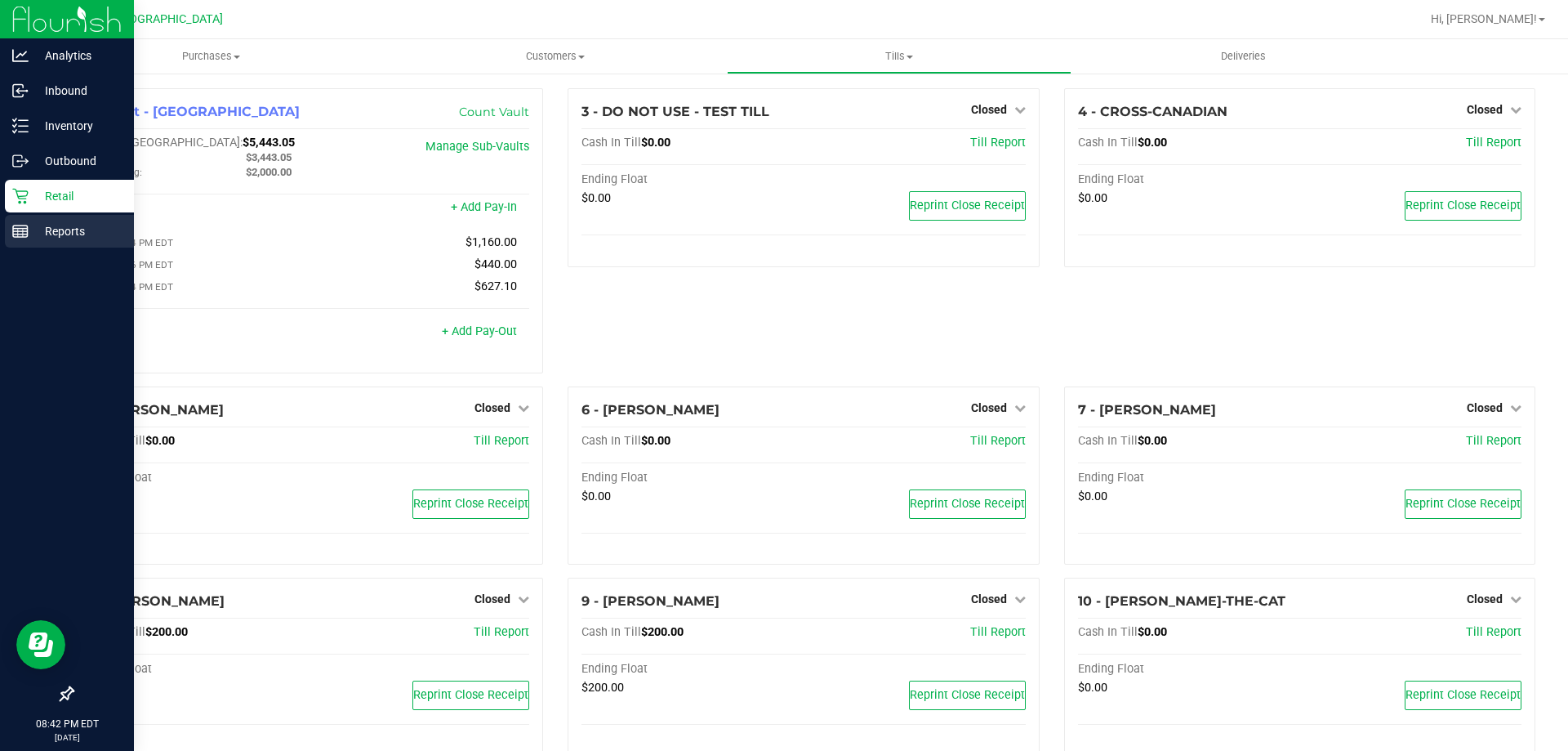
click at [42, 238] on p "Reports" at bounding box center [78, 231] width 98 height 20
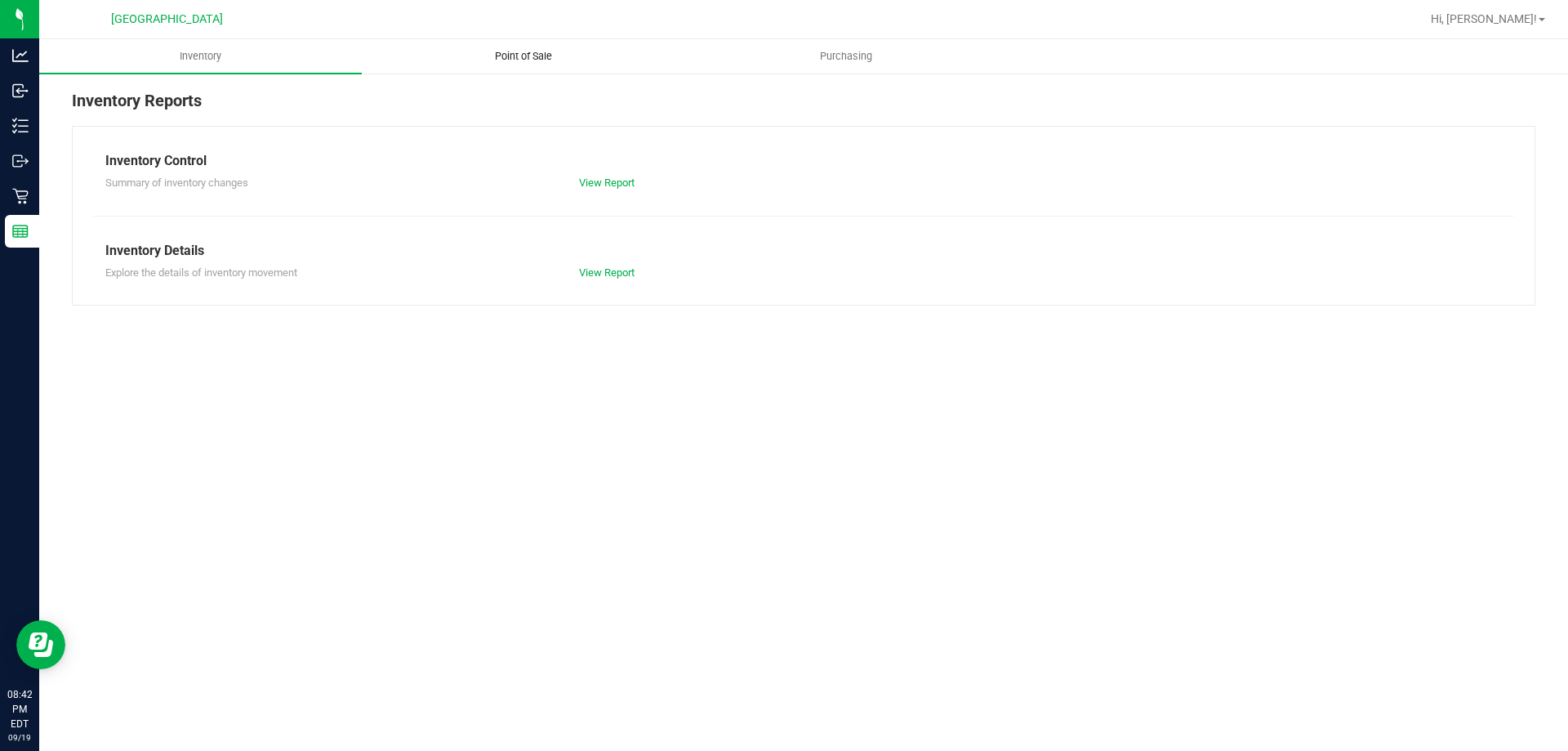
click at [516, 63] on span "Point of Sale" at bounding box center [523, 56] width 101 height 15
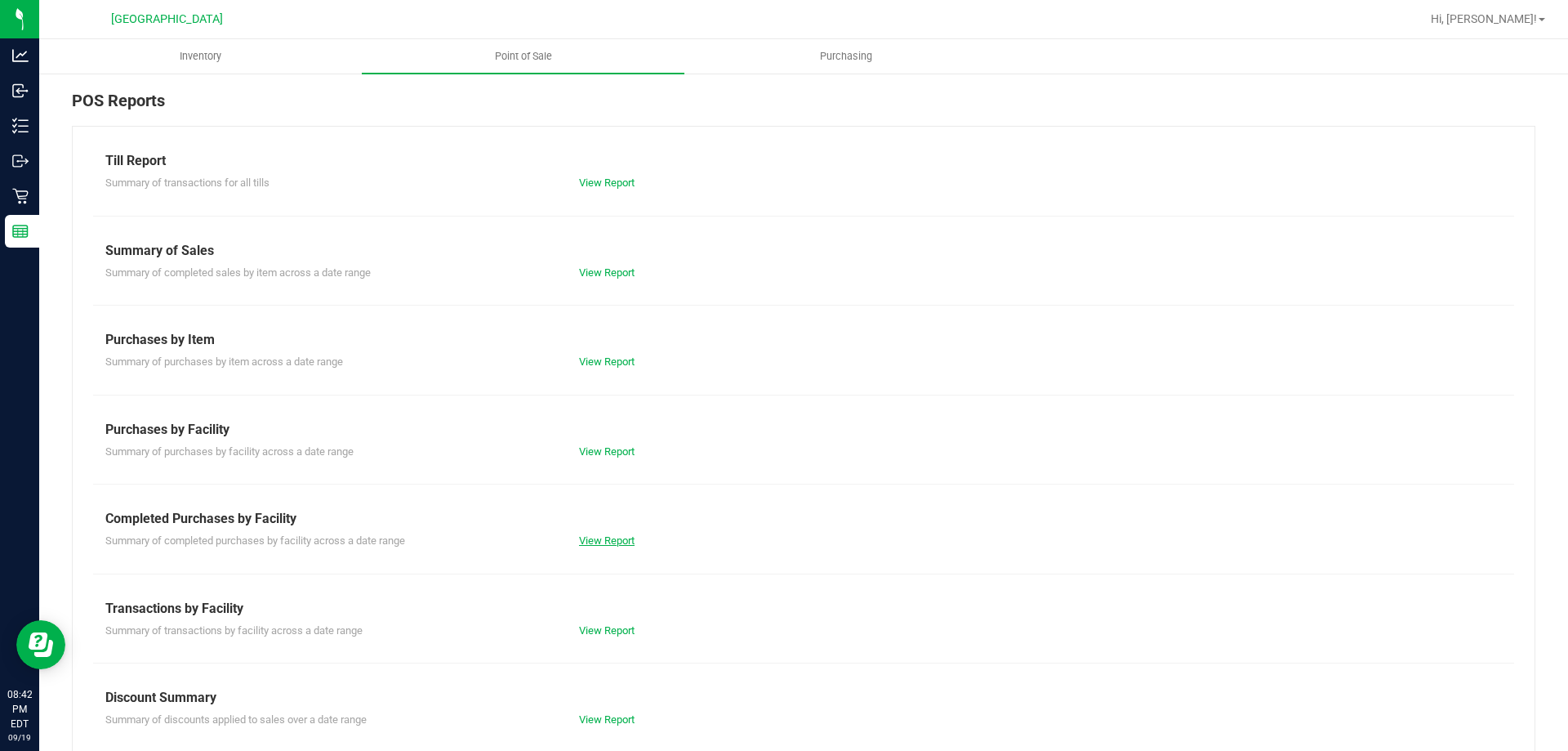
click at [599, 545] on link "View Report" at bounding box center [607, 540] width 56 height 12
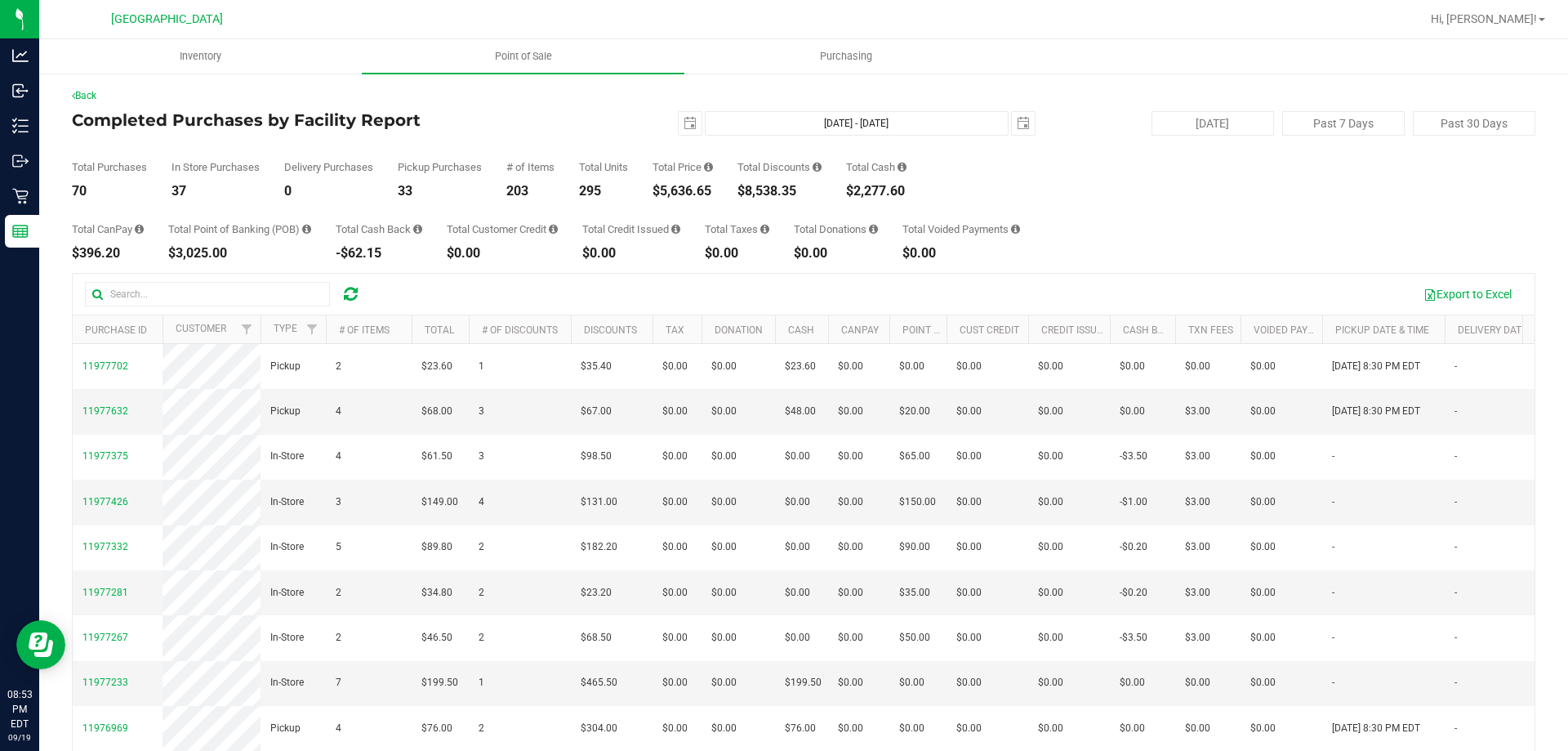
click at [1097, 236] on div "Total CanPay $396.20 Total Point of Banking (POB) $3,025.00 Total Cash Back -$6…" at bounding box center [804, 229] width 1463 height 62
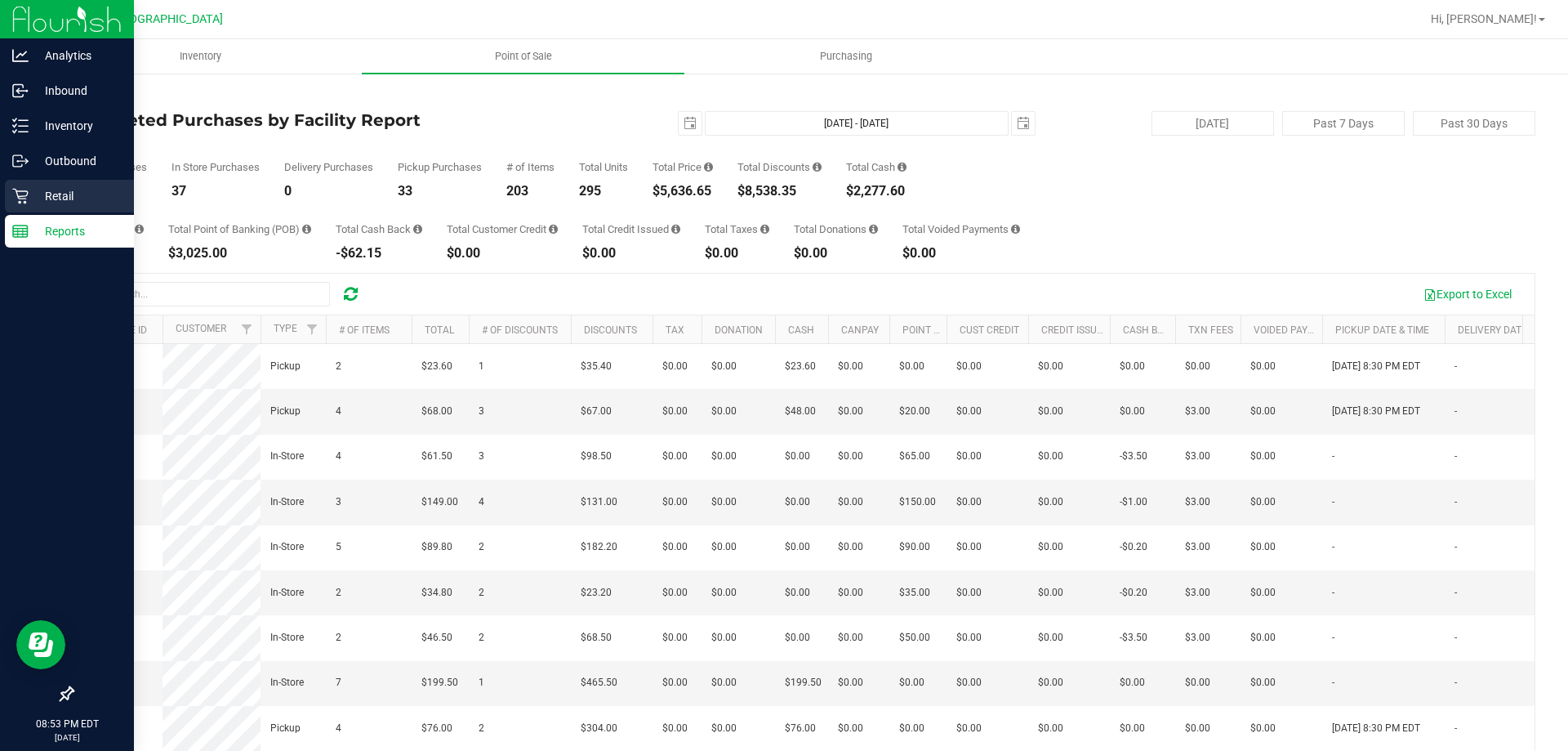
click at [30, 199] on p "Retail" at bounding box center [78, 196] width 98 height 20
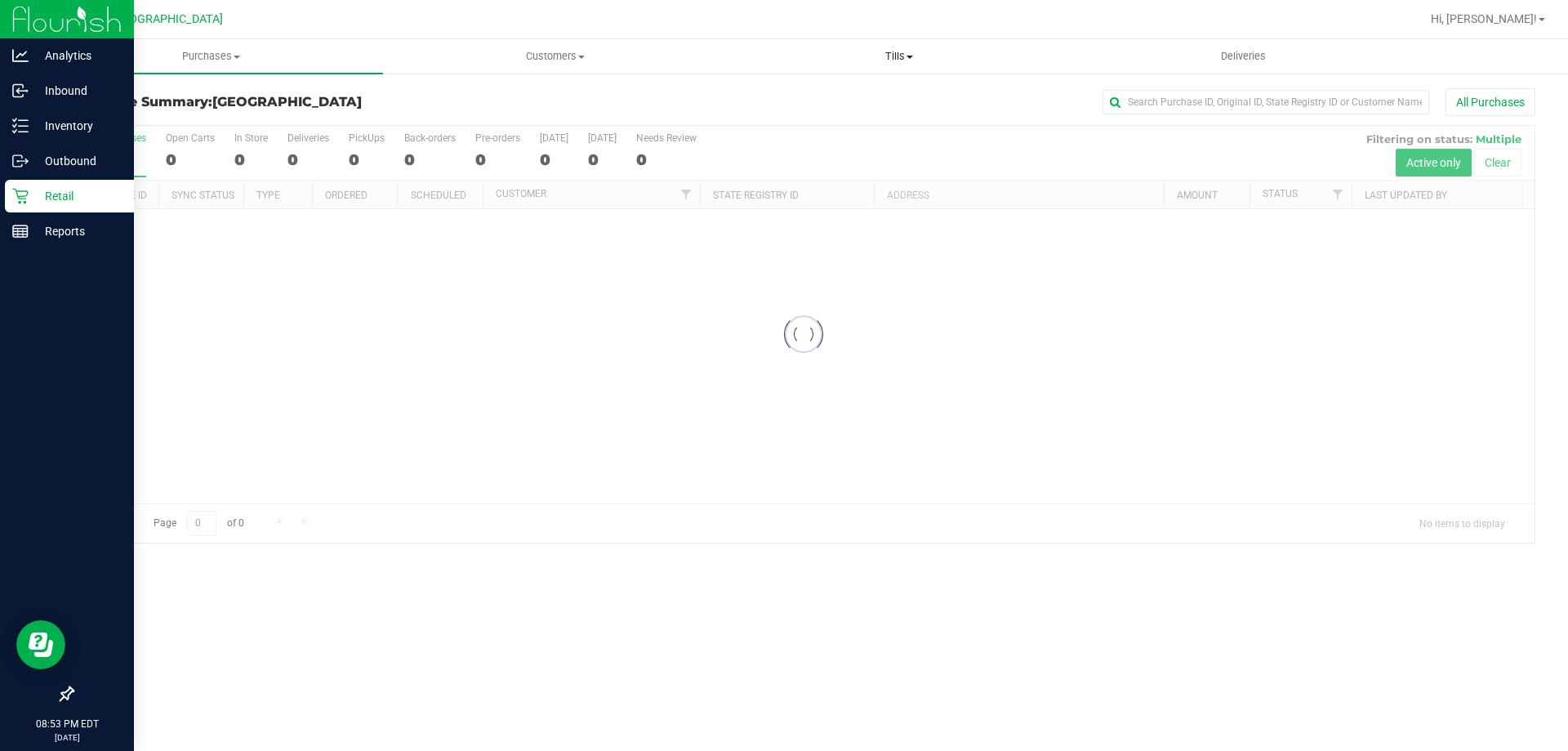
click at [896, 52] on span "Tills" at bounding box center [898, 56] width 342 height 15
click at [802, 117] on span "Reconcile e-payments" at bounding box center [808, 118] width 163 height 14
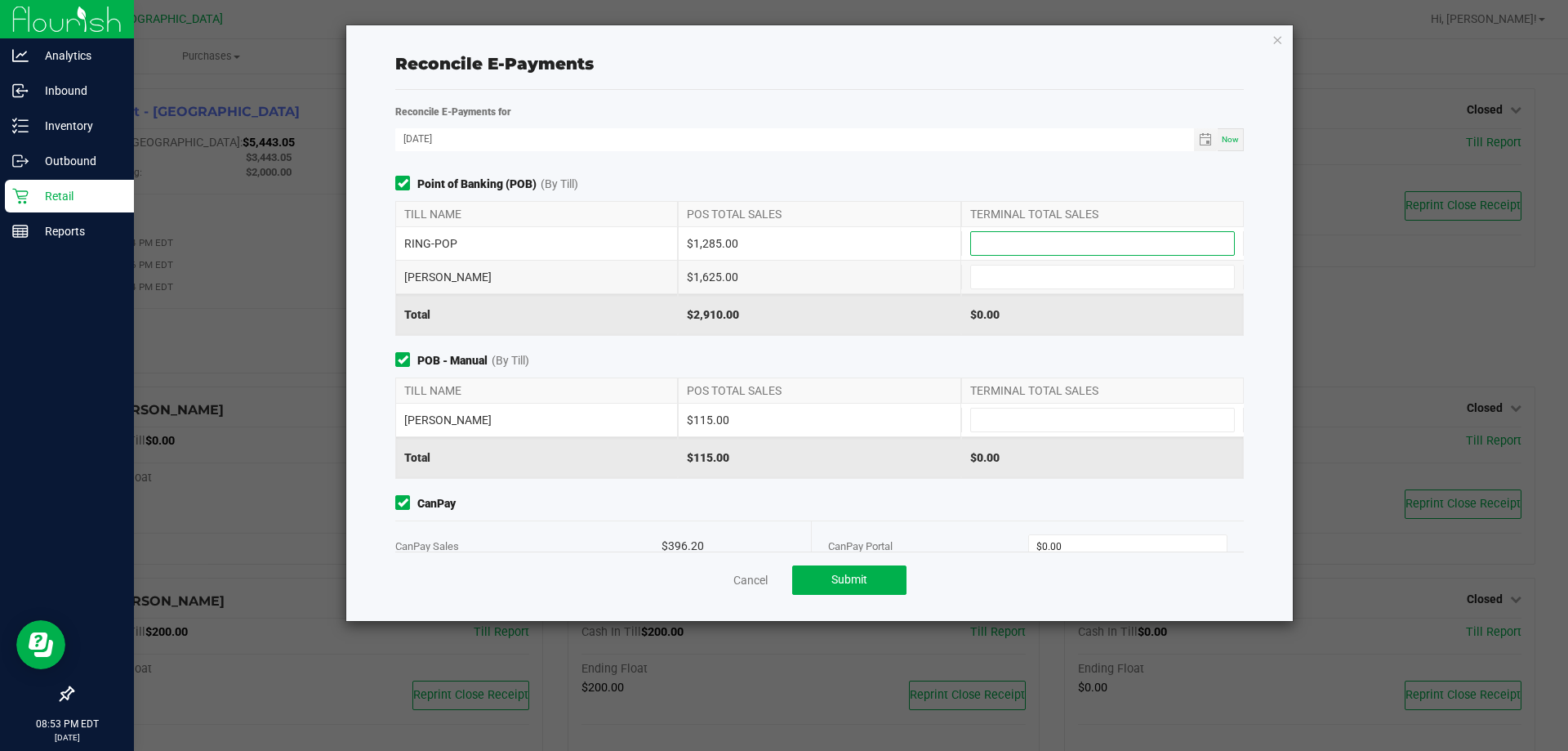
click at [1031, 248] on input at bounding box center [1102, 244] width 263 height 23
type input "$1,285.00"
click at [1027, 284] on input at bounding box center [1102, 277] width 263 height 23
type input "$1,625.00"
click at [976, 409] on input at bounding box center [1102, 420] width 263 height 23
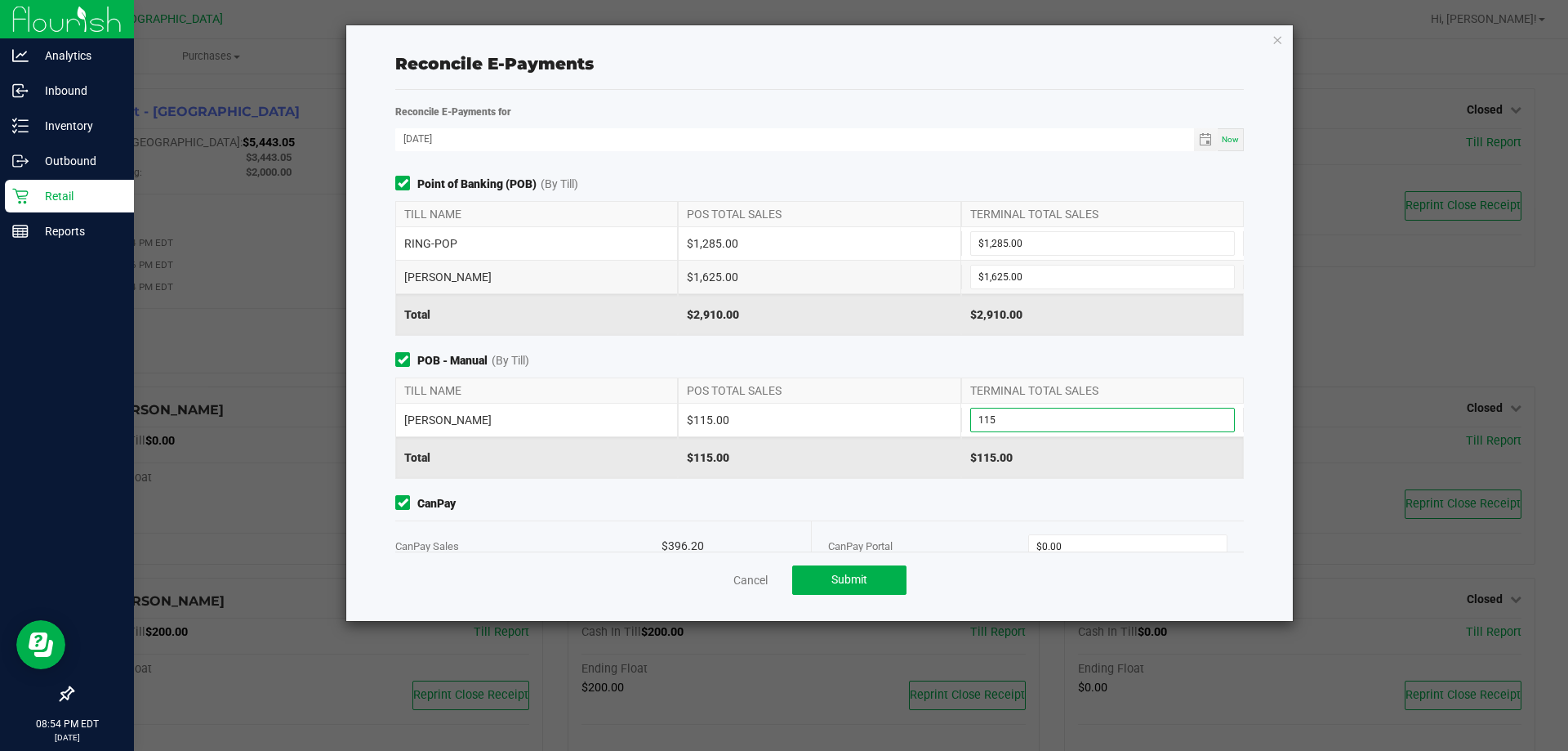
type input "$115.00"
click at [1063, 525] on div "CanPay Portal $0.00" at bounding box center [1027, 546] width 399 height 50
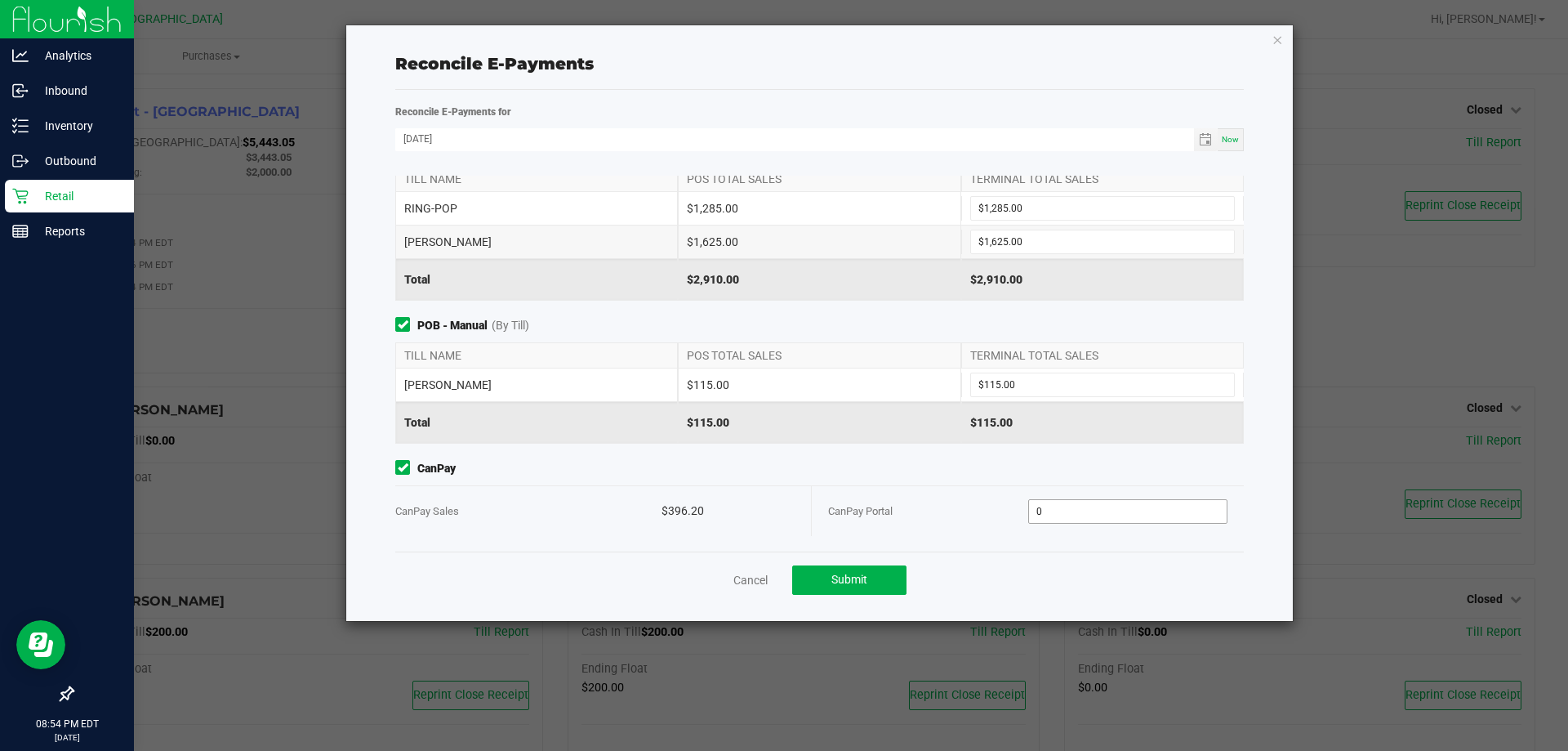
click at [1076, 500] on input "0" at bounding box center [1128, 512] width 198 height 23
type input "$396.20"
click at [914, 476] on span "CanPay" at bounding box center [819, 468] width 849 height 17
click at [856, 575] on span "Submit" at bounding box center [849, 579] width 36 height 13
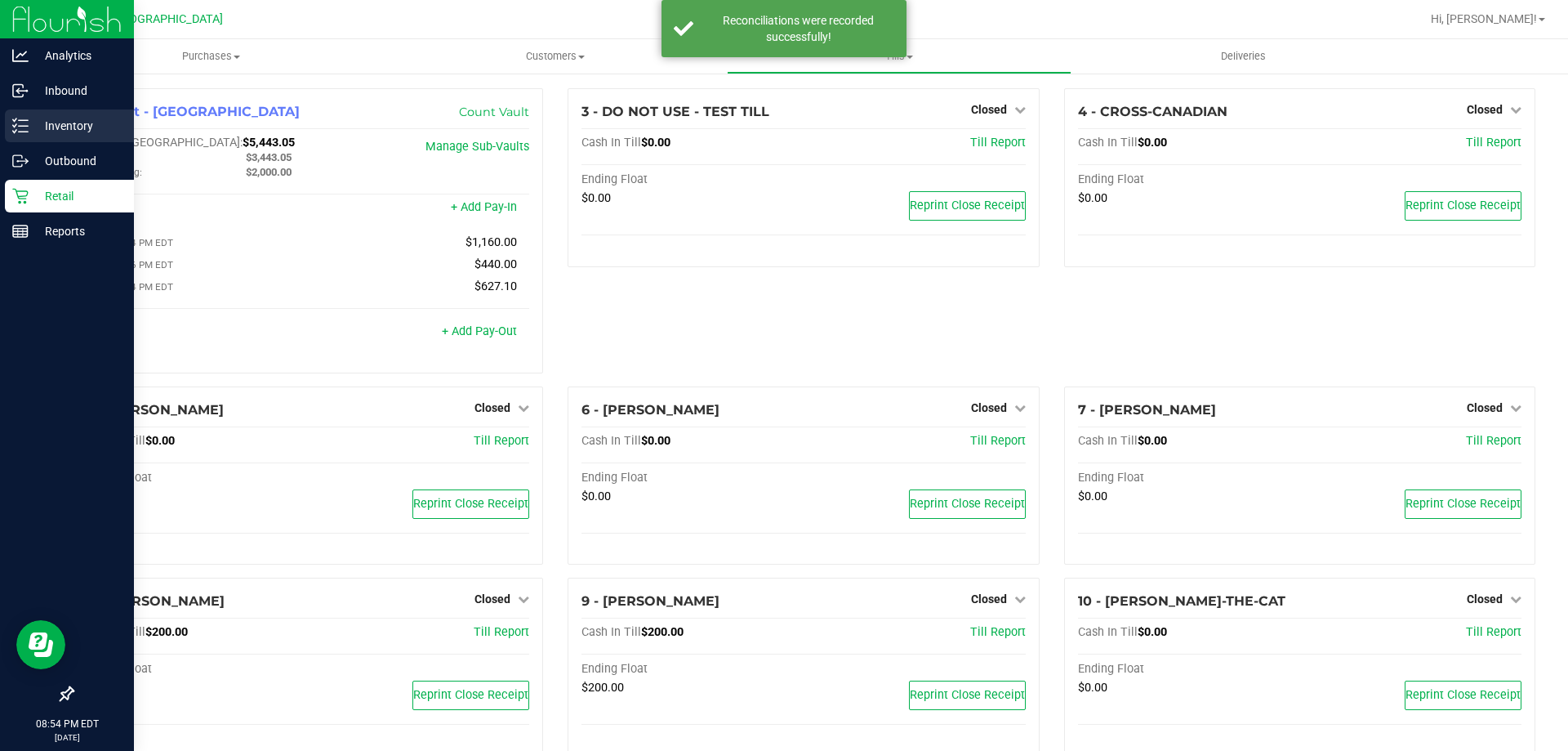
click at [33, 124] on p "Inventory" at bounding box center [78, 126] width 98 height 20
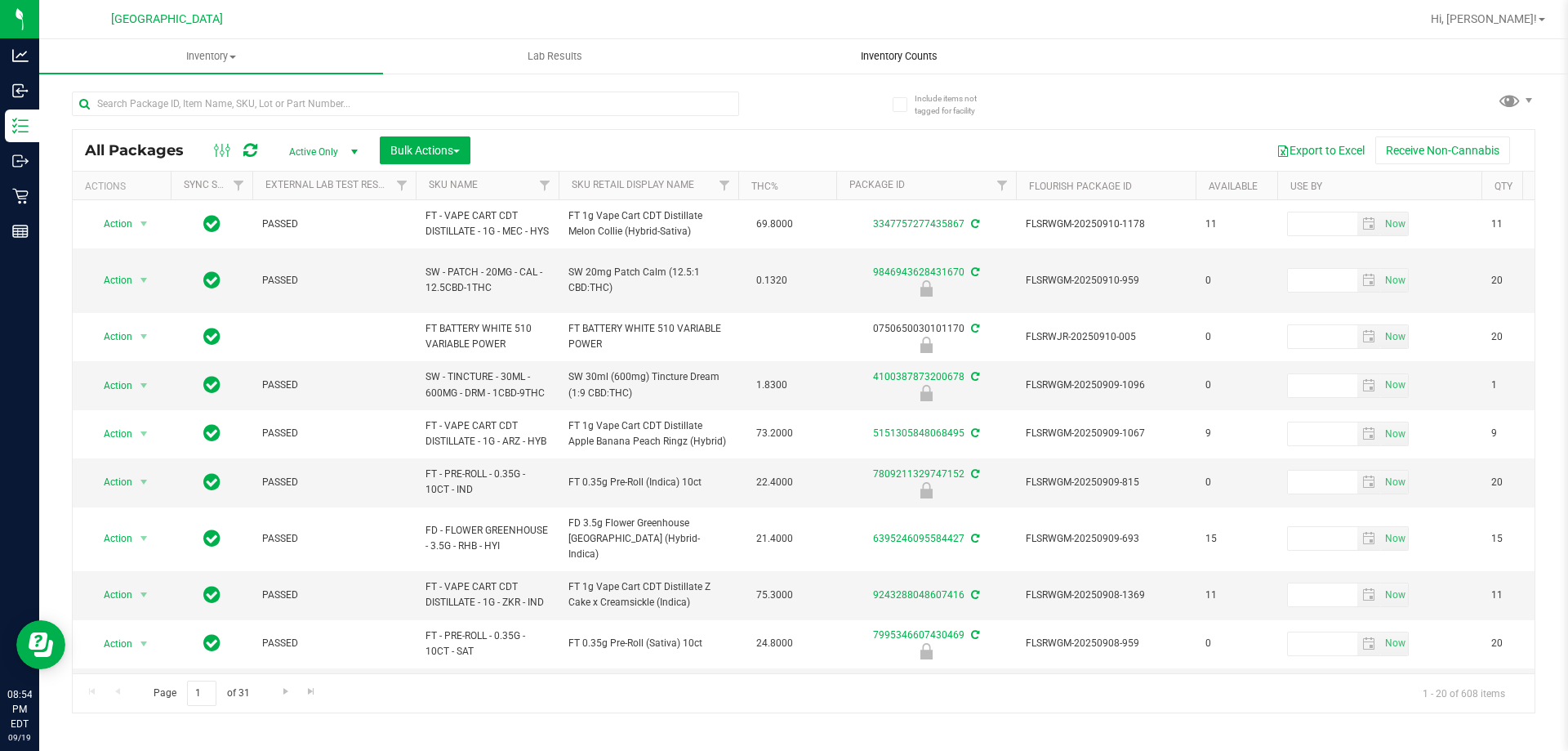
click at [914, 59] on span "Inventory Counts" at bounding box center [899, 56] width 121 height 15
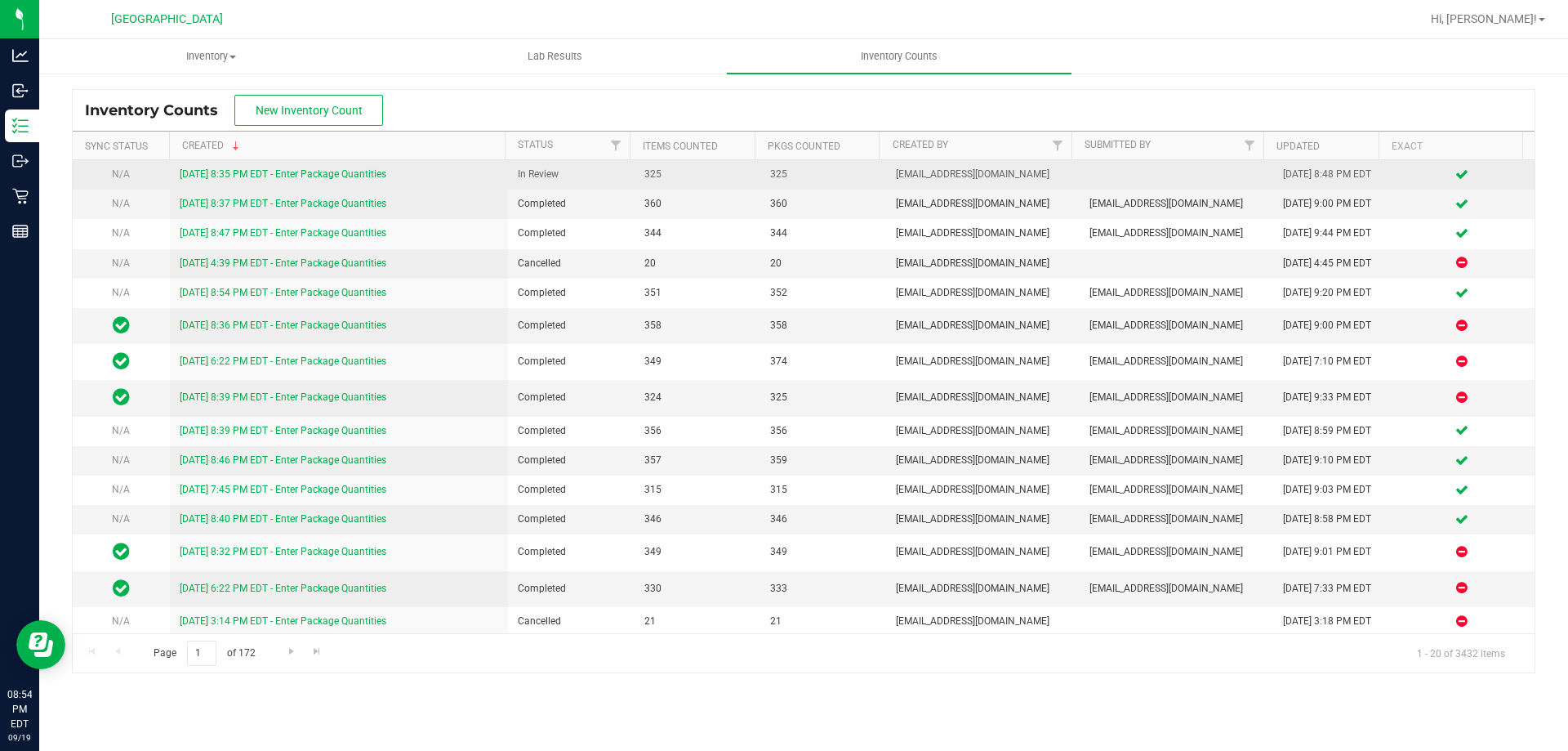
click at [283, 177] on link "9/19/25 8:35 PM EDT - Enter Package Quantities" at bounding box center [283, 174] width 207 height 11
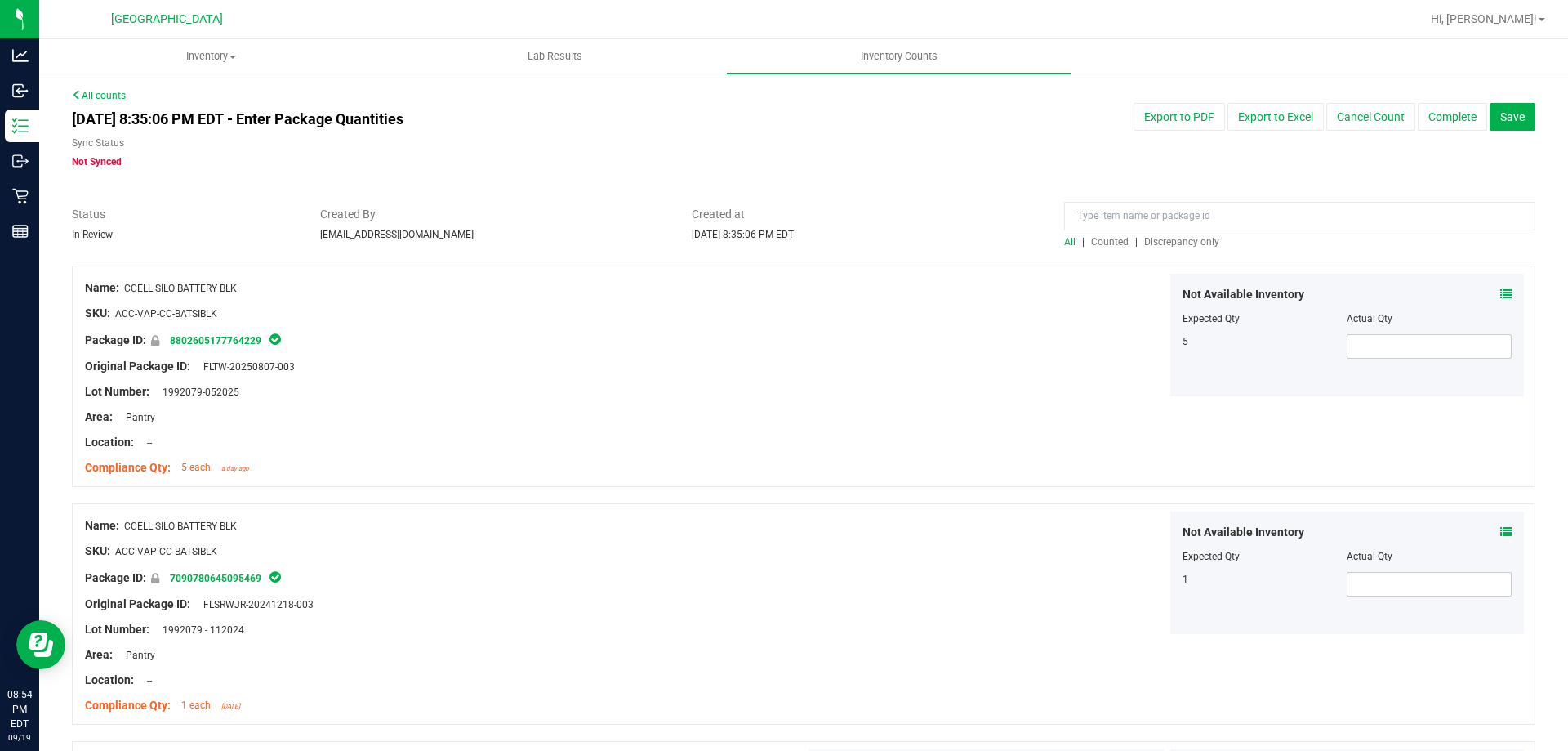
click at [1180, 244] on span "Discrepancy only" at bounding box center [1182, 242] width 75 height 11
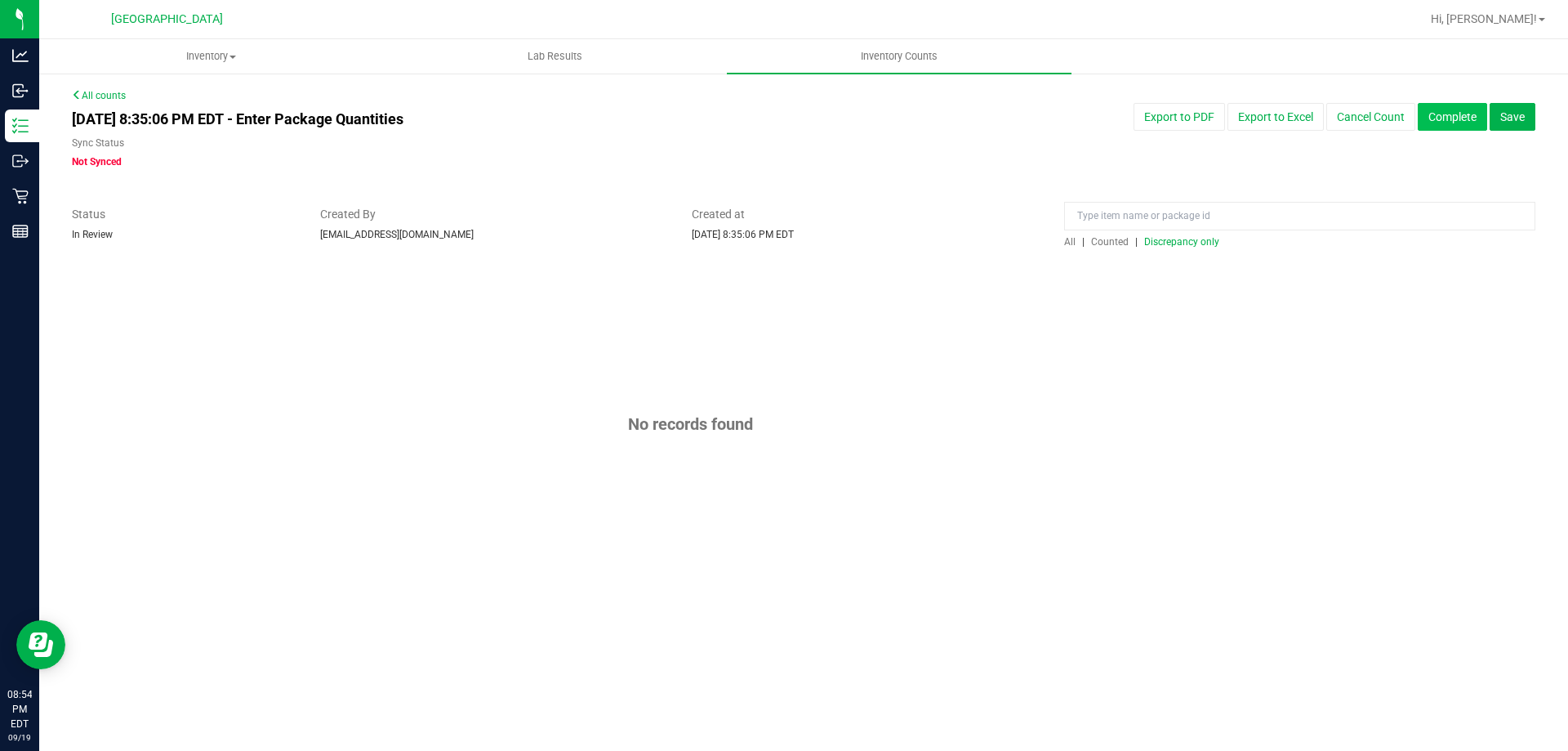
click at [1466, 120] on button "Complete" at bounding box center [1452, 117] width 69 height 28
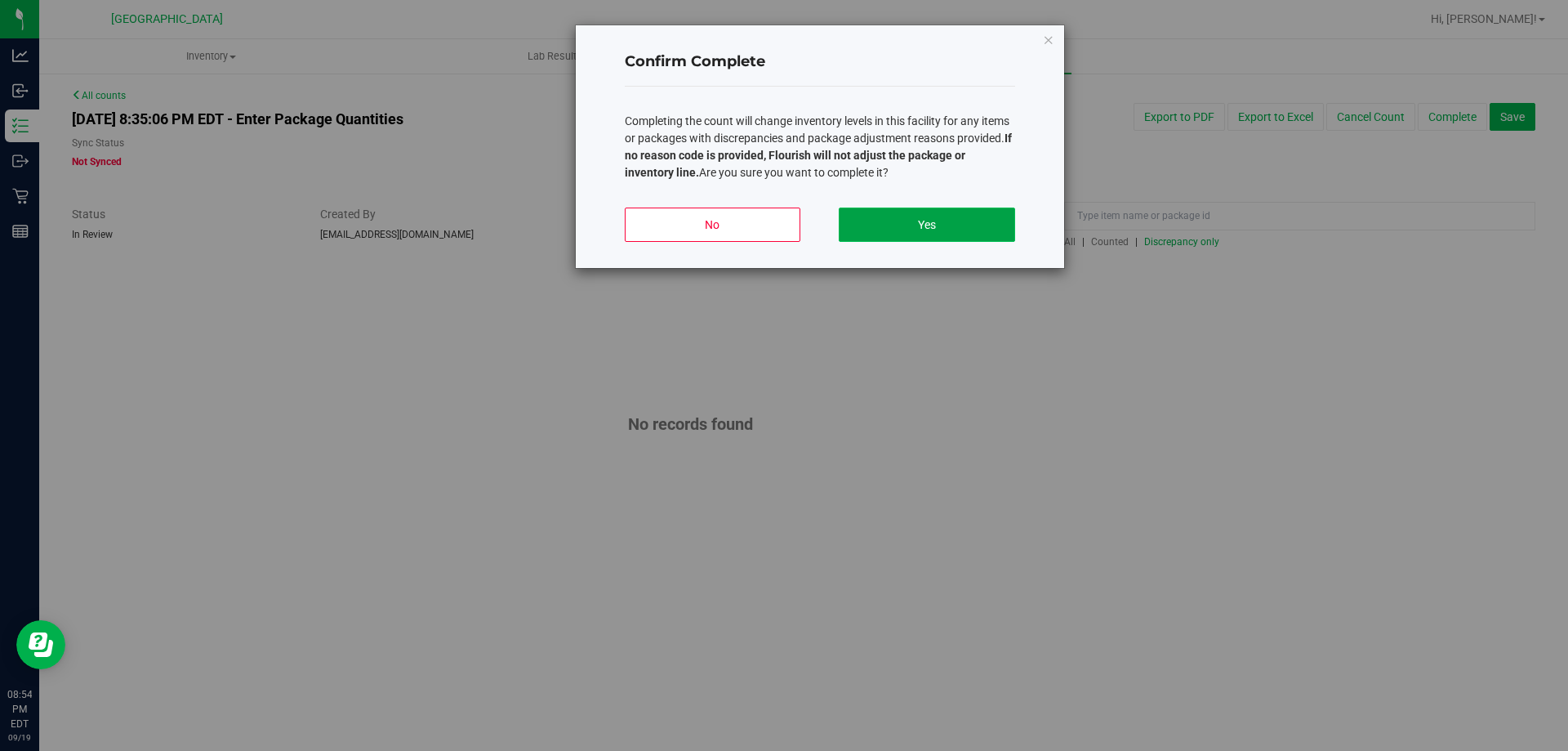
click at [942, 225] on button "Yes" at bounding box center [926, 225] width 176 height 34
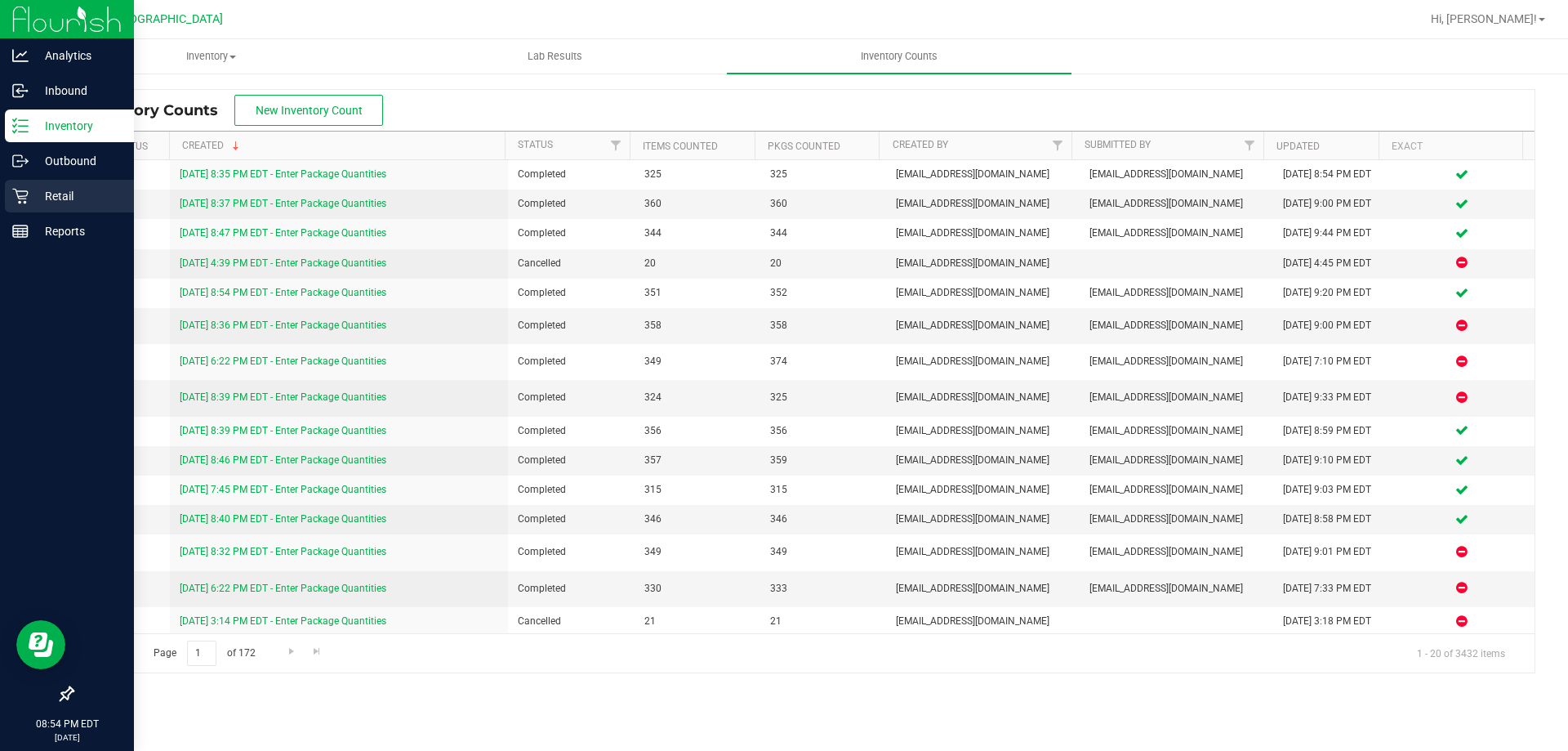
click at [58, 201] on p "Retail" at bounding box center [78, 196] width 98 height 20
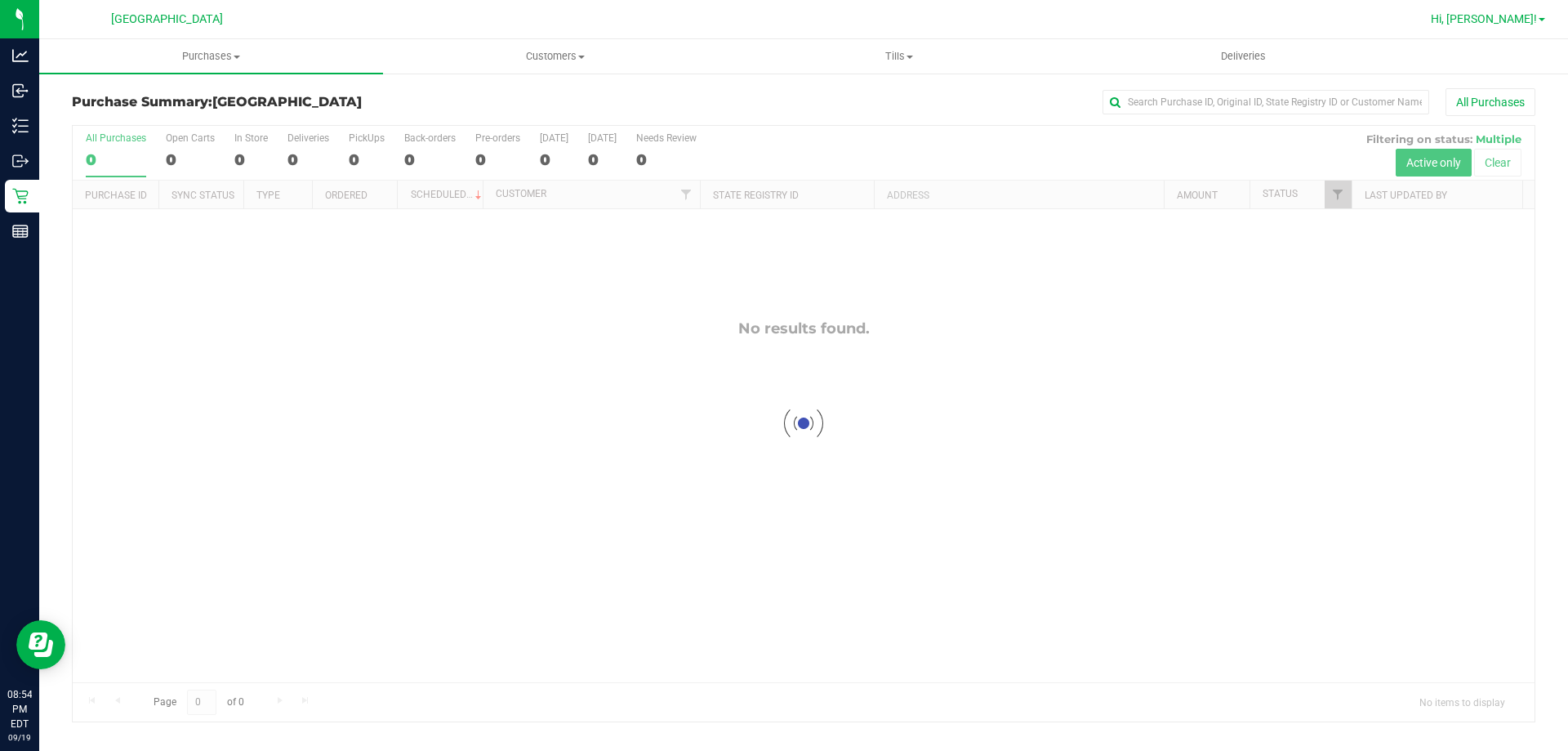
click at [1538, 17] on link "Hi, [PERSON_NAME]!" at bounding box center [1488, 19] width 127 height 17
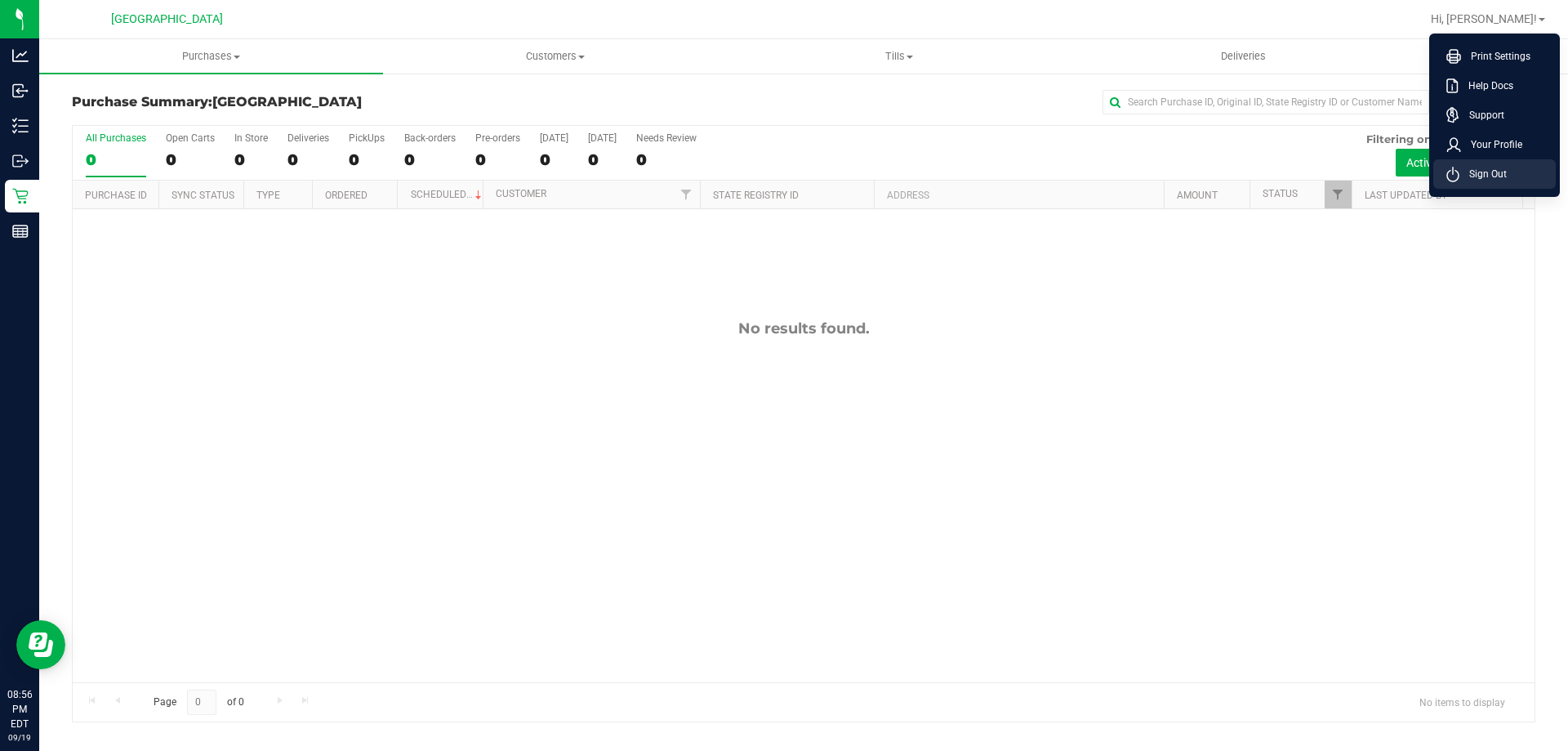
click at [1510, 185] on li "Sign Out" at bounding box center [1494, 174] width 122 height 29
